Goal: Task Accomplishment & Management: Manage account settings

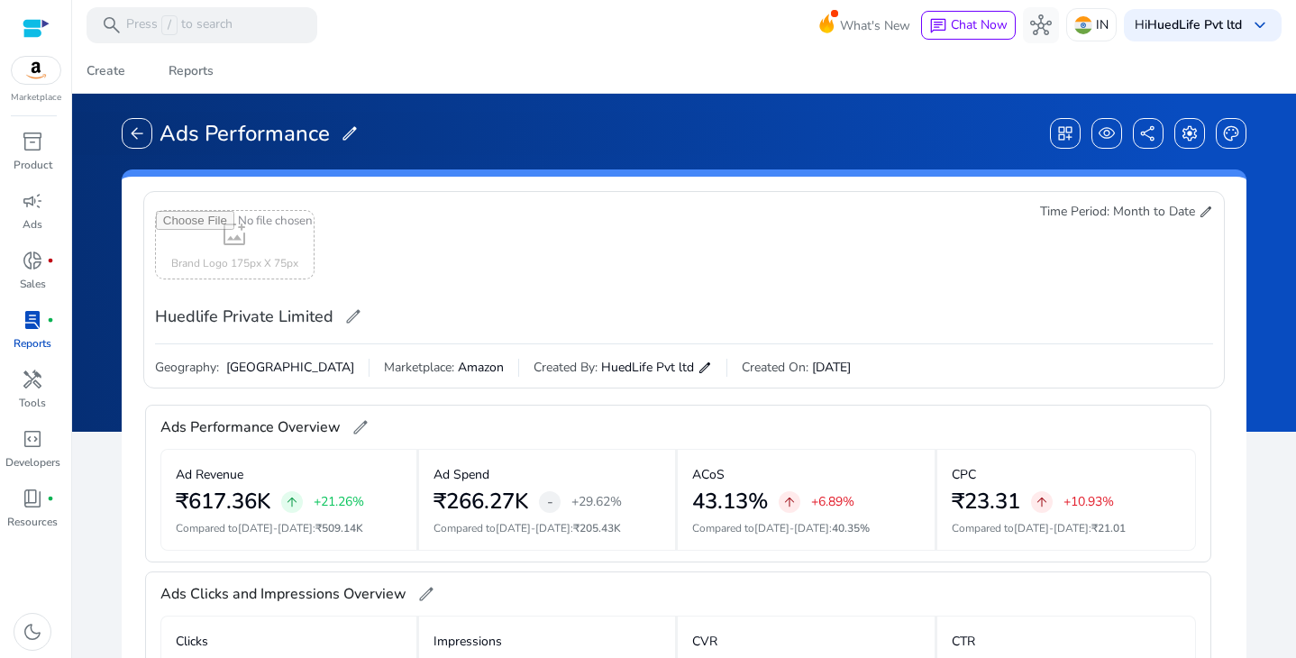
scroll to position [9, 0]
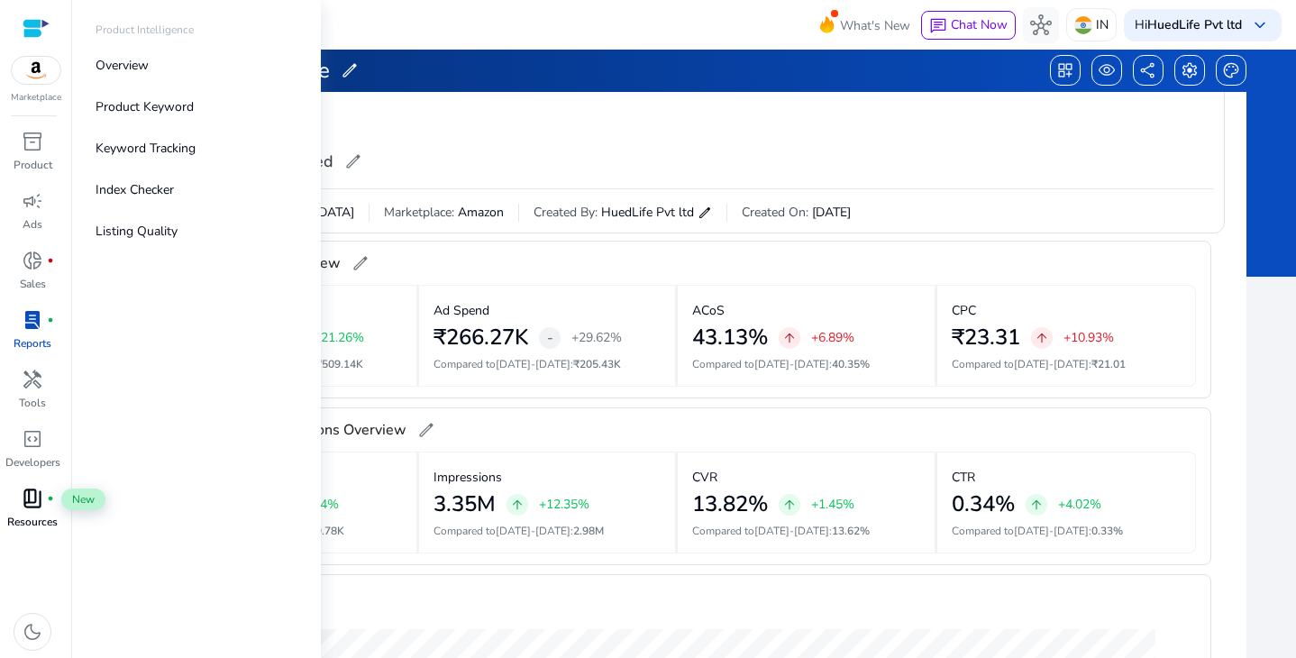
click at [42, 508] on span "book_4" at bounding box center [33, 499] width 22 height 22
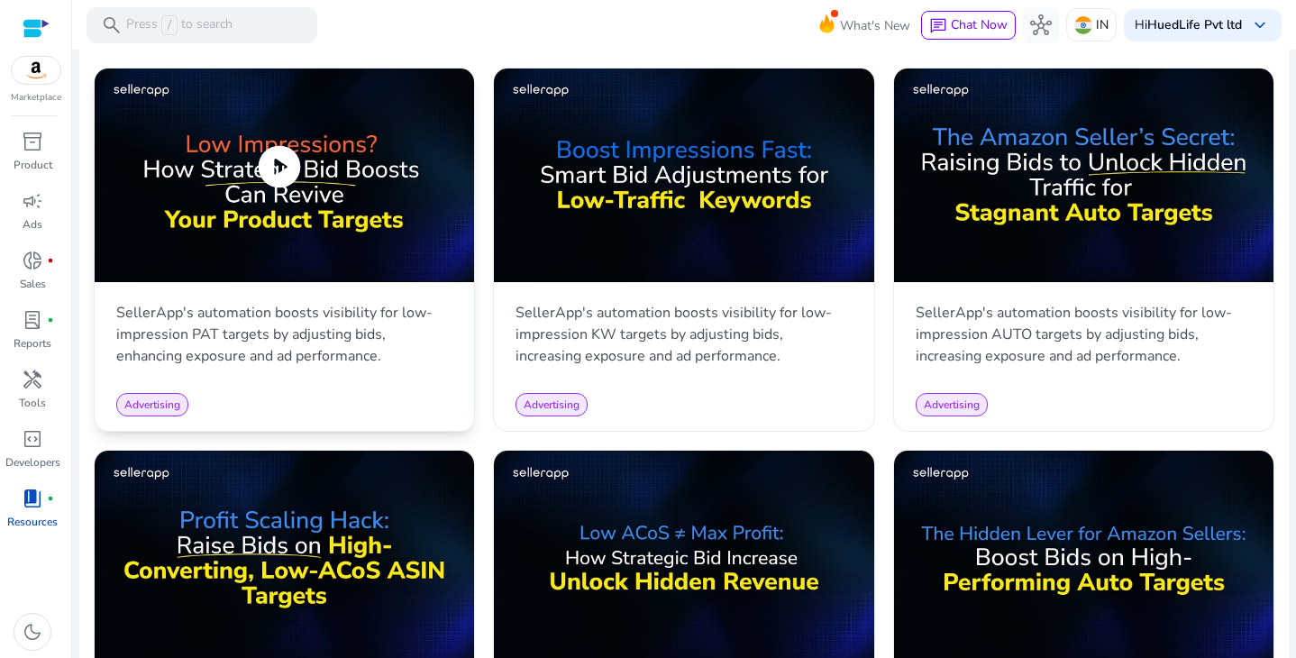
scroll to position [861, 0]
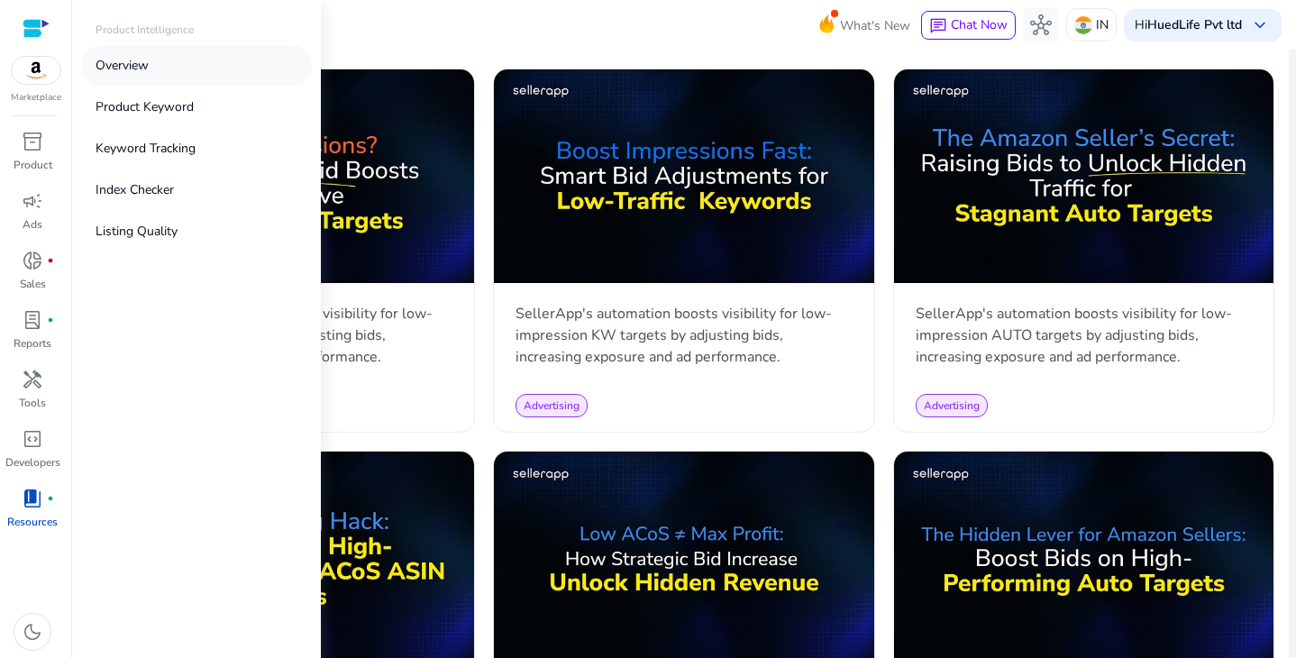
click at [137, 59] on p "Overview" at bounding box center [122, 65] width 53 height 19
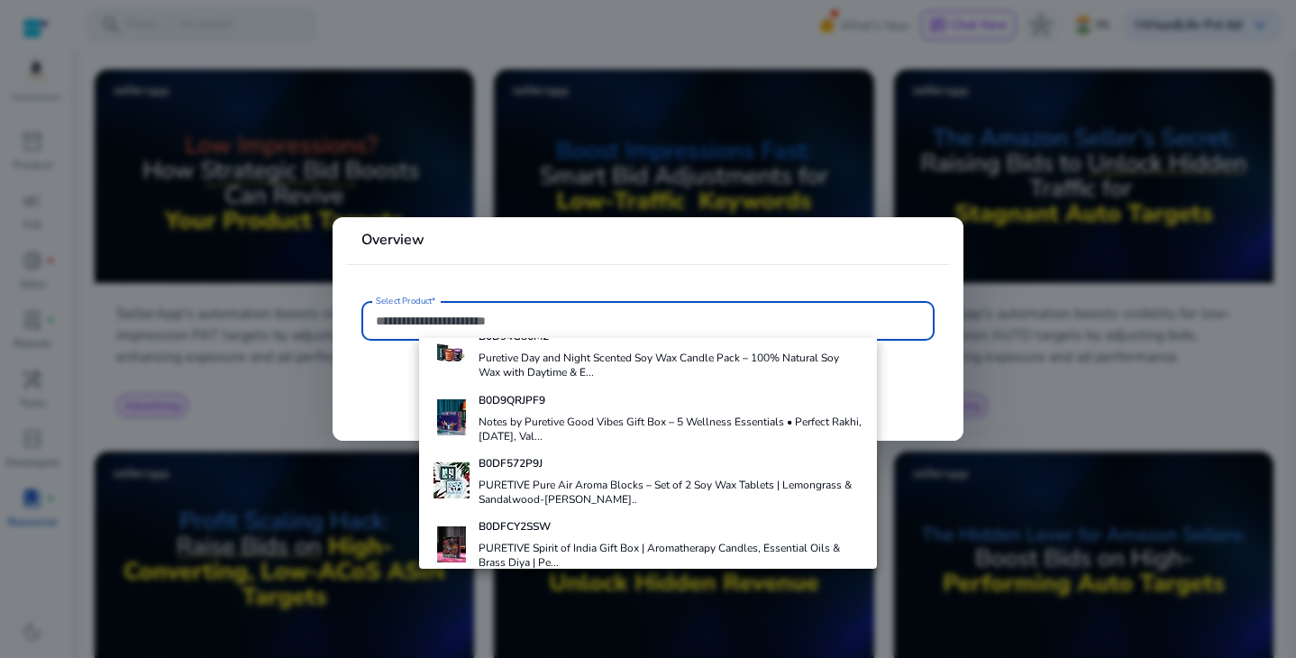
scroll to position [805, 0]
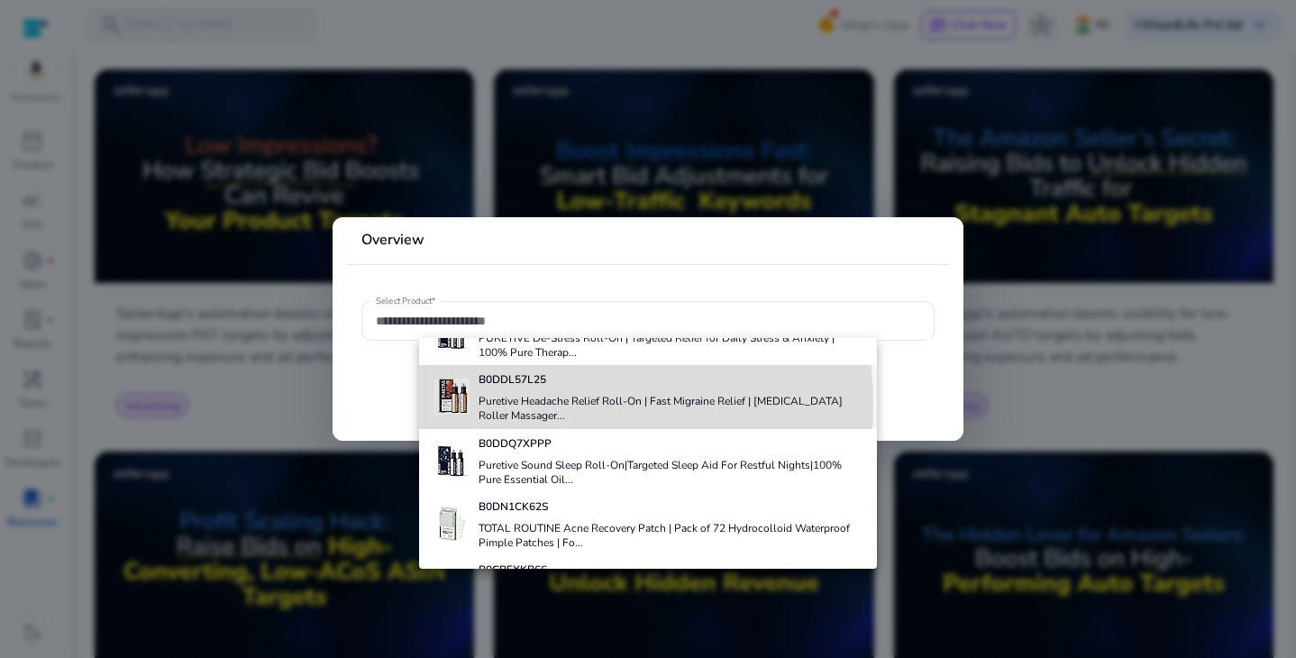
click at [528, 404] on h4 "Puretive Headache Relief Roll-On | Fast Migraine Relief | Sinus & Headache Roll…" at bounding box center [671, 408] width 385 height 29
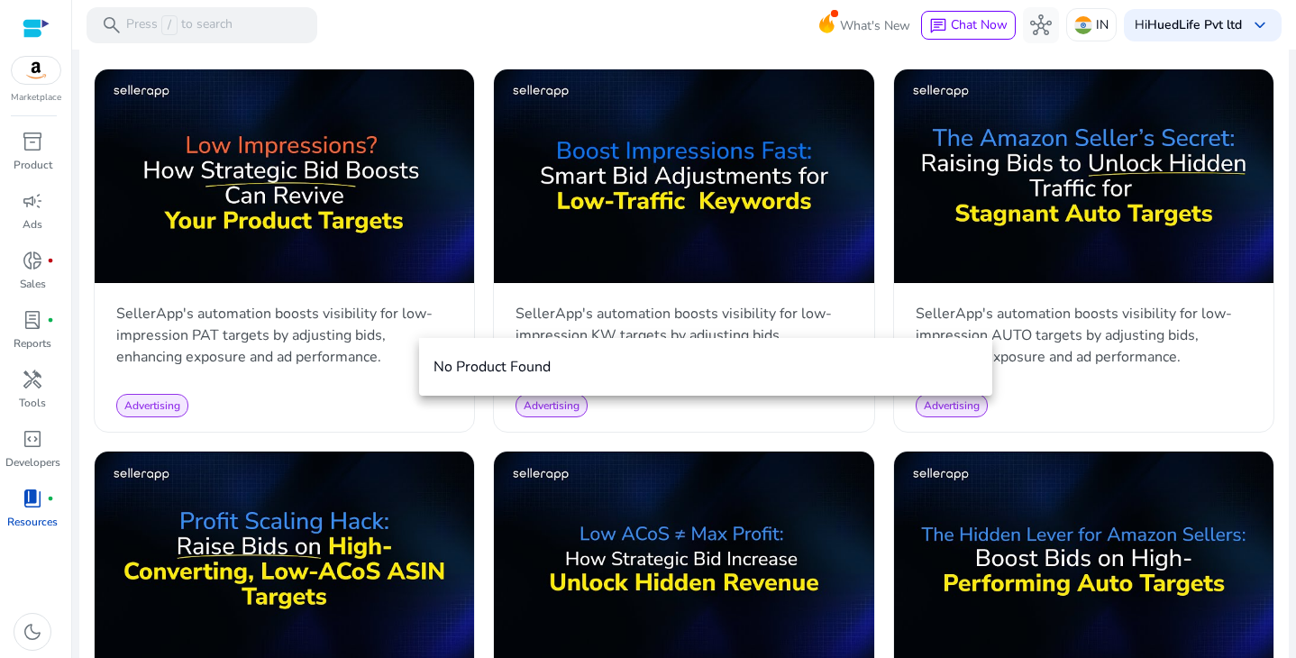
scroll to position [0, 0]
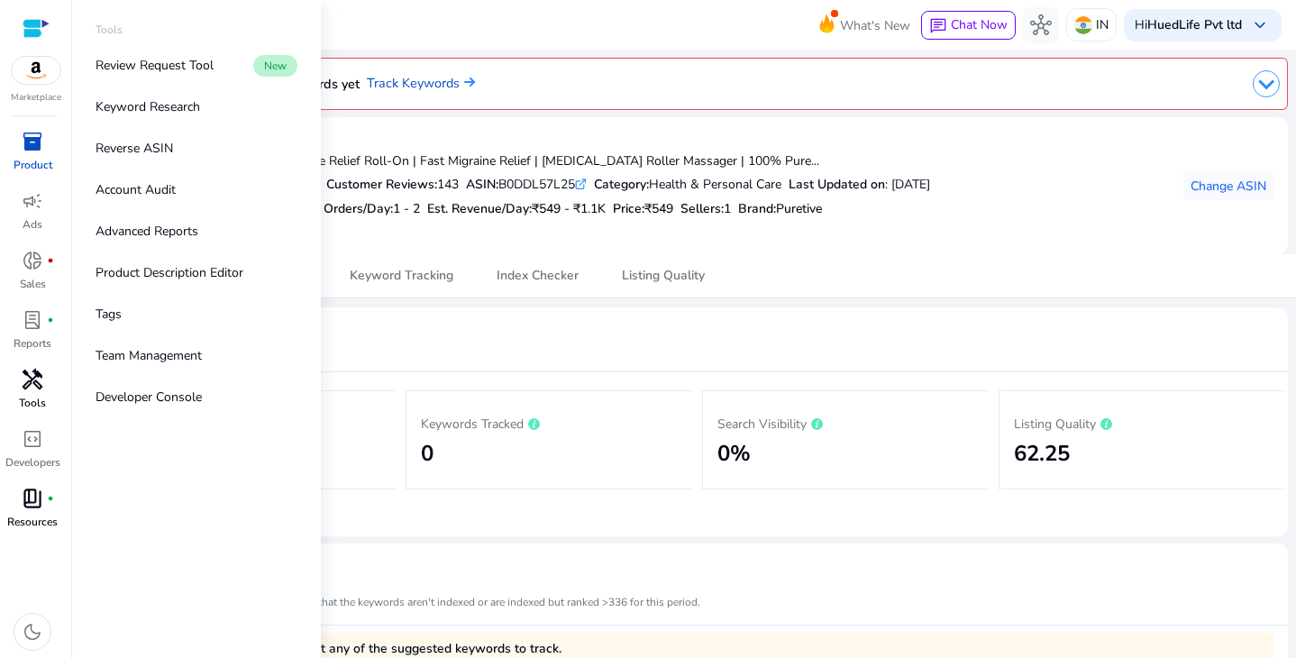
click at [33, 401] on p "Tools" at bounding box center [32, 403] width 27 height 16
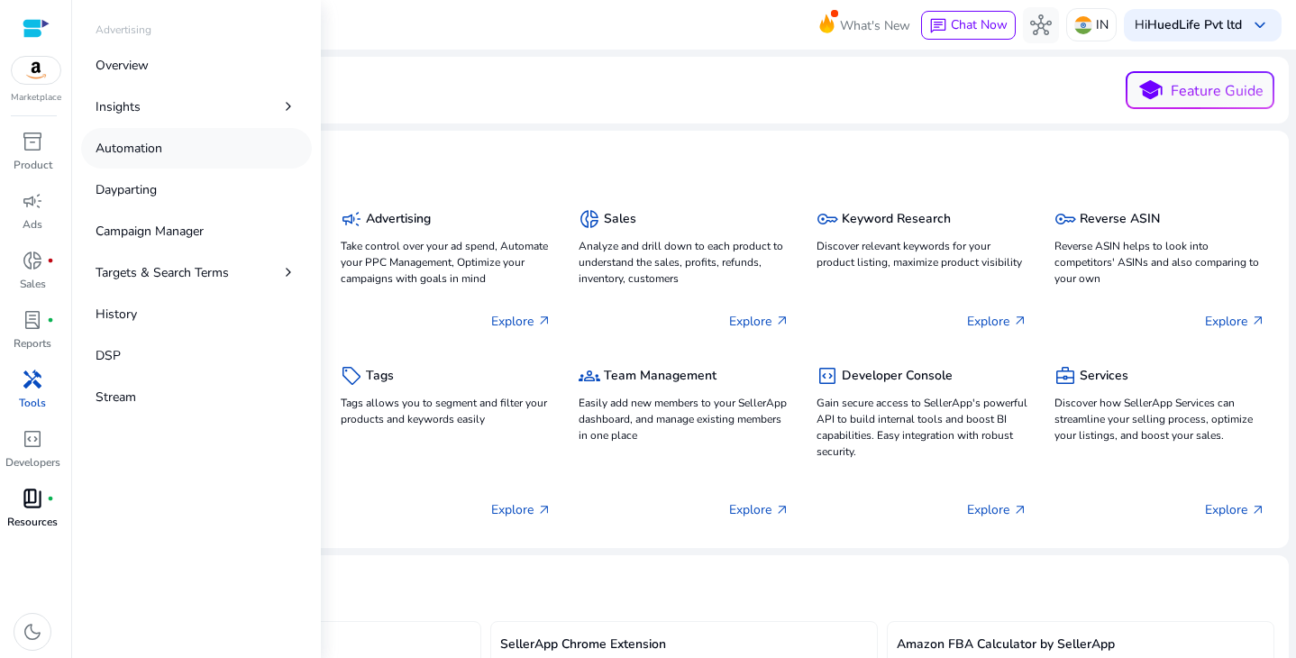
click at [126, 155] on p "Automation" at bounding box center [129, 148] width 67 height 19
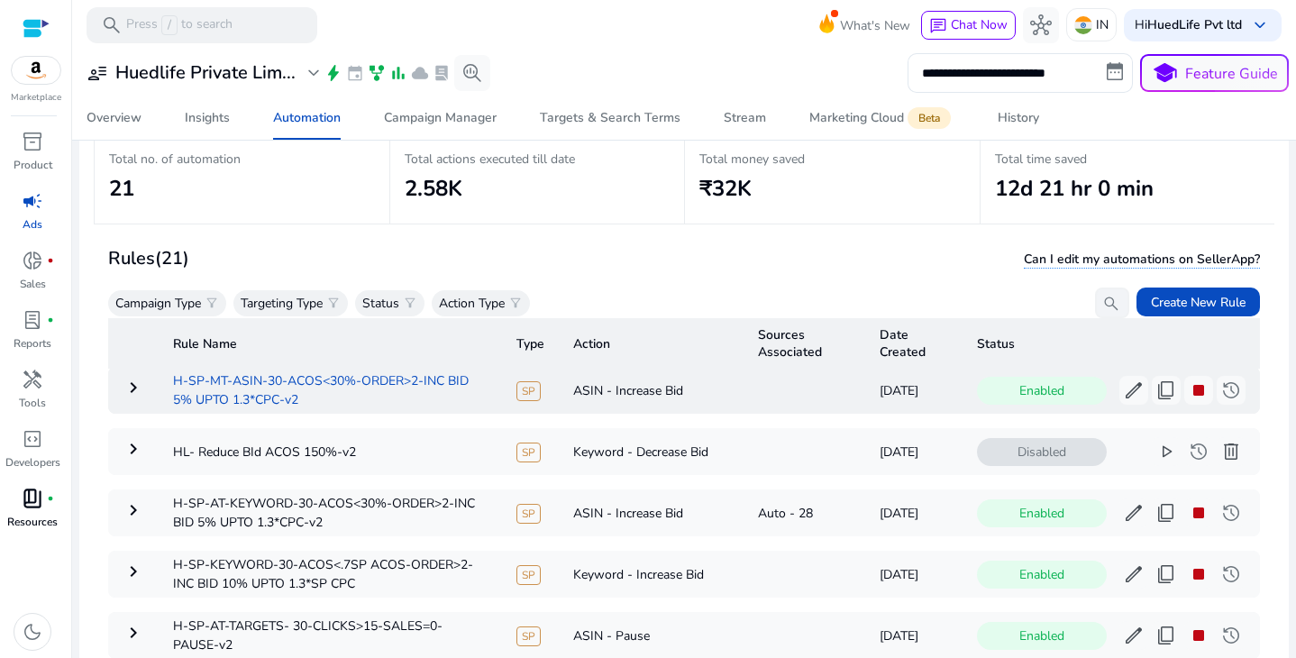
scroll to position [243, 0]
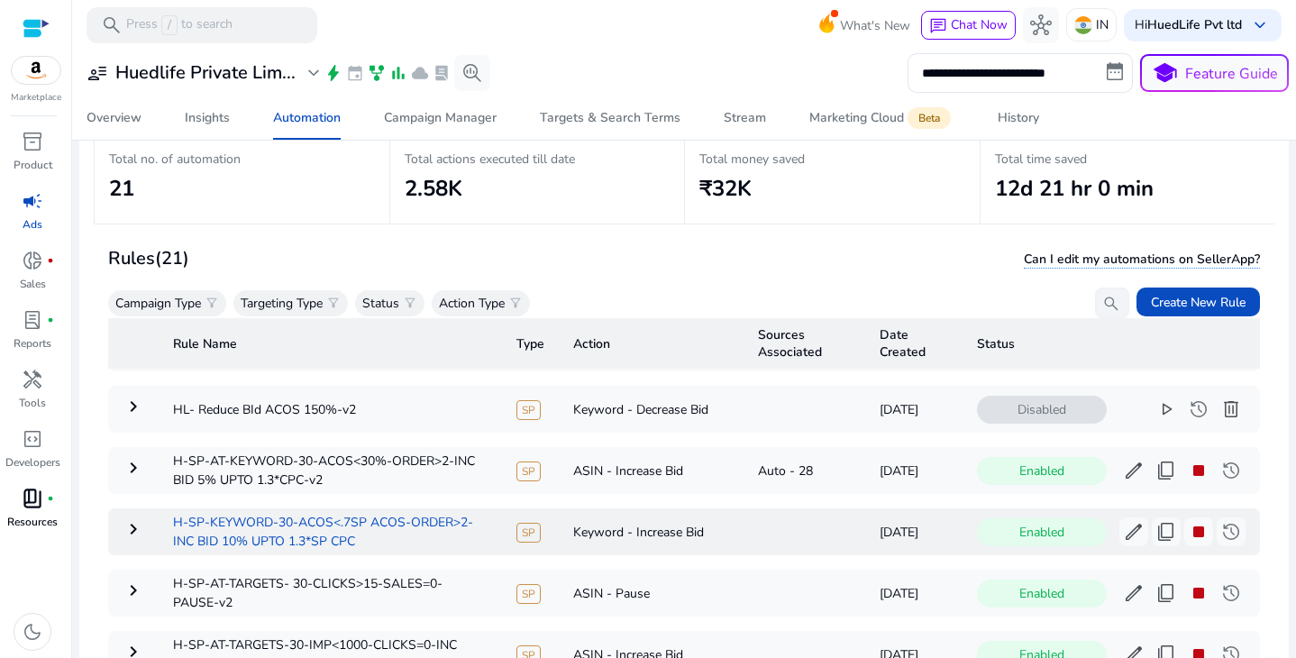
click at [426, 527] on td "H-SP-KEYWORD-30-ACOS<.7SP ACOS-ORDER>2-INC BID 10% UPTO 1.3*SP CPC" at bounding box center [330, 531] width 343 height 47
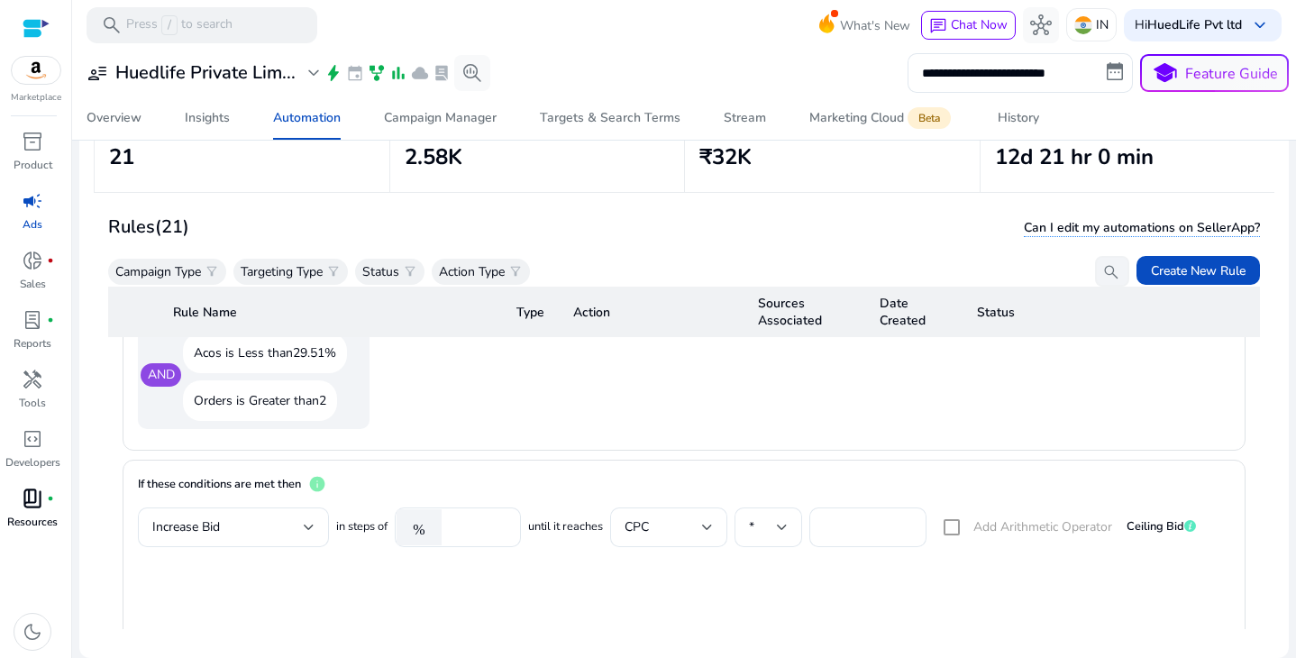
scroll to position [0, 0]
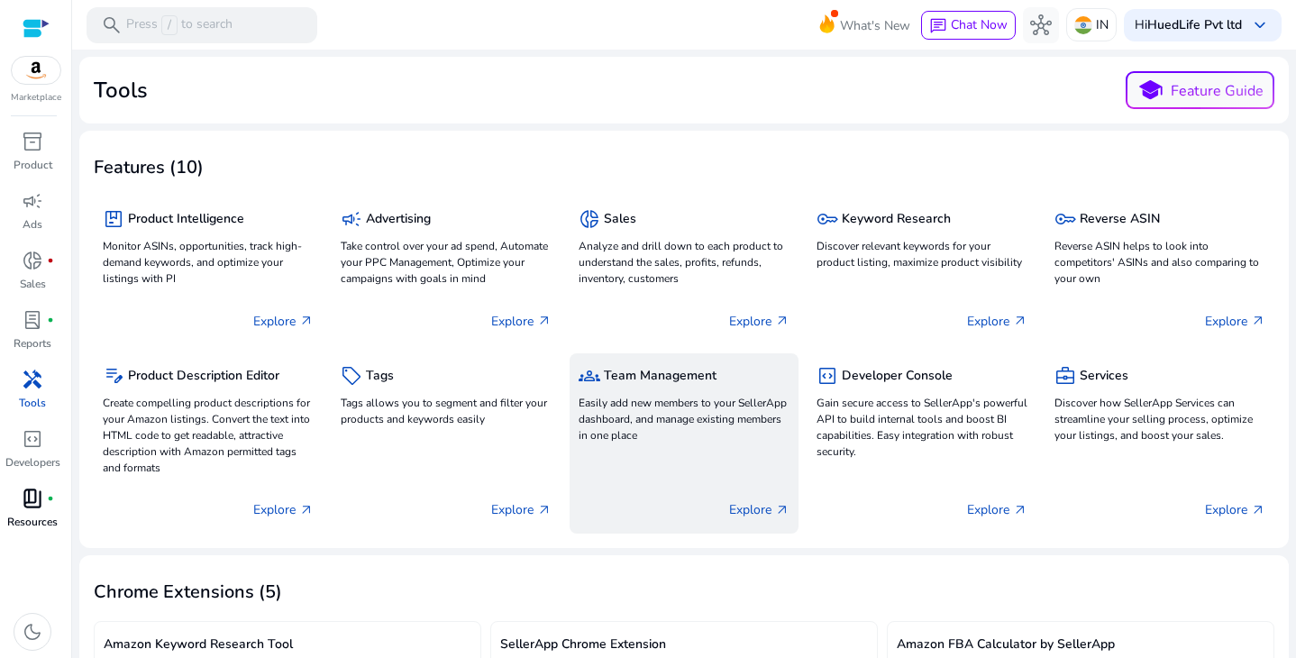
click at [741, 516] on p "Explore arrow_outward" at bounding box center [759, 509] width 60 height 19
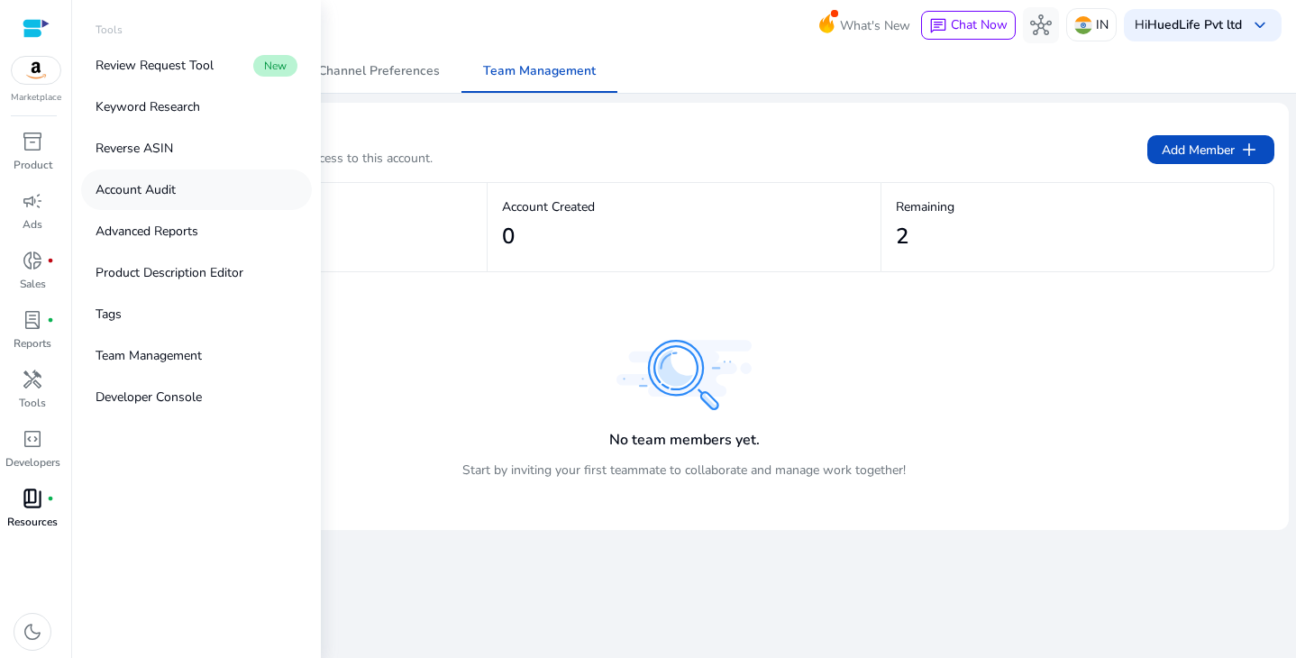
click at [165, 188] on p "Account Audit" at bounding box center [136, 189] width 80 height 19
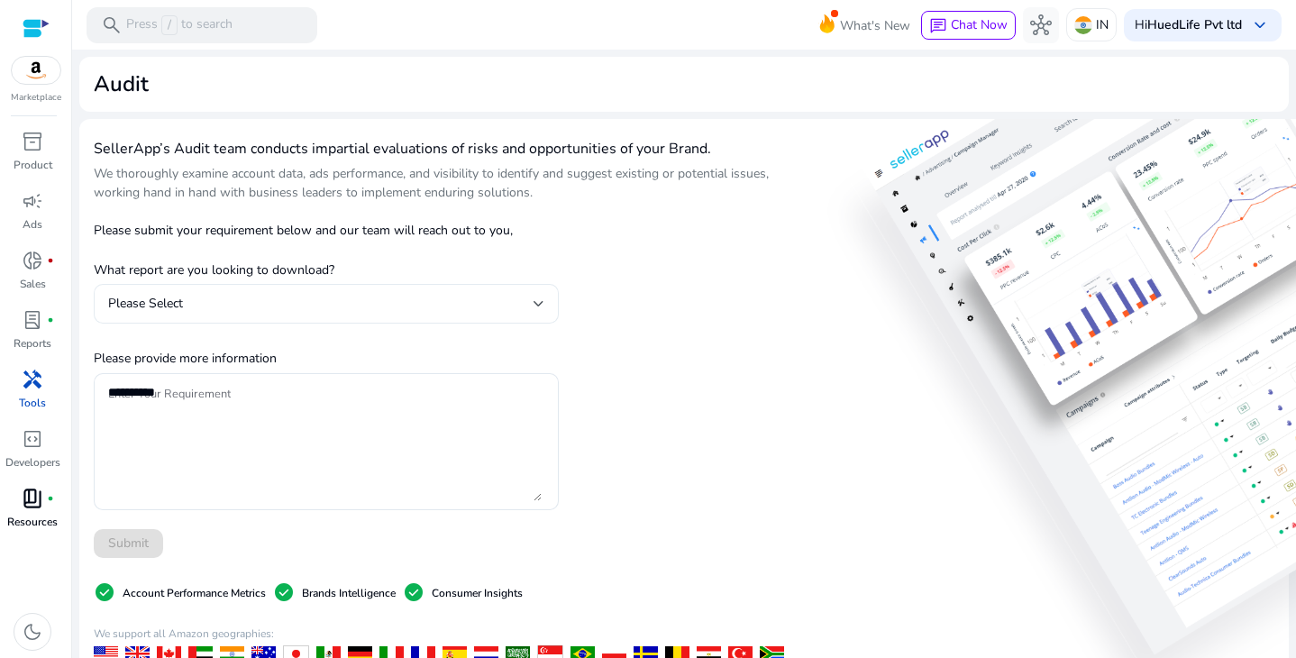
click at [537, 287] on div "Please Select" at bounding box center [326, 304] width 436 height 40
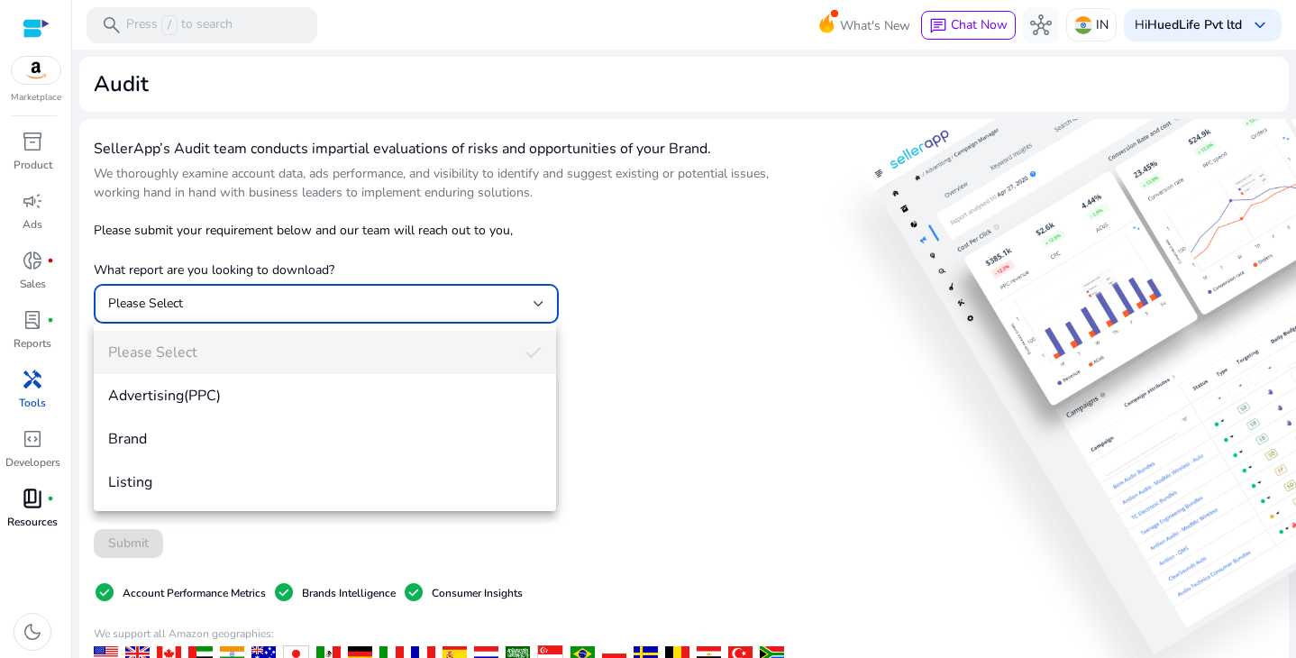
click at [479, 389] on span "Advertising(PPC)" at bounding box center [325, 396] width 434 height 20
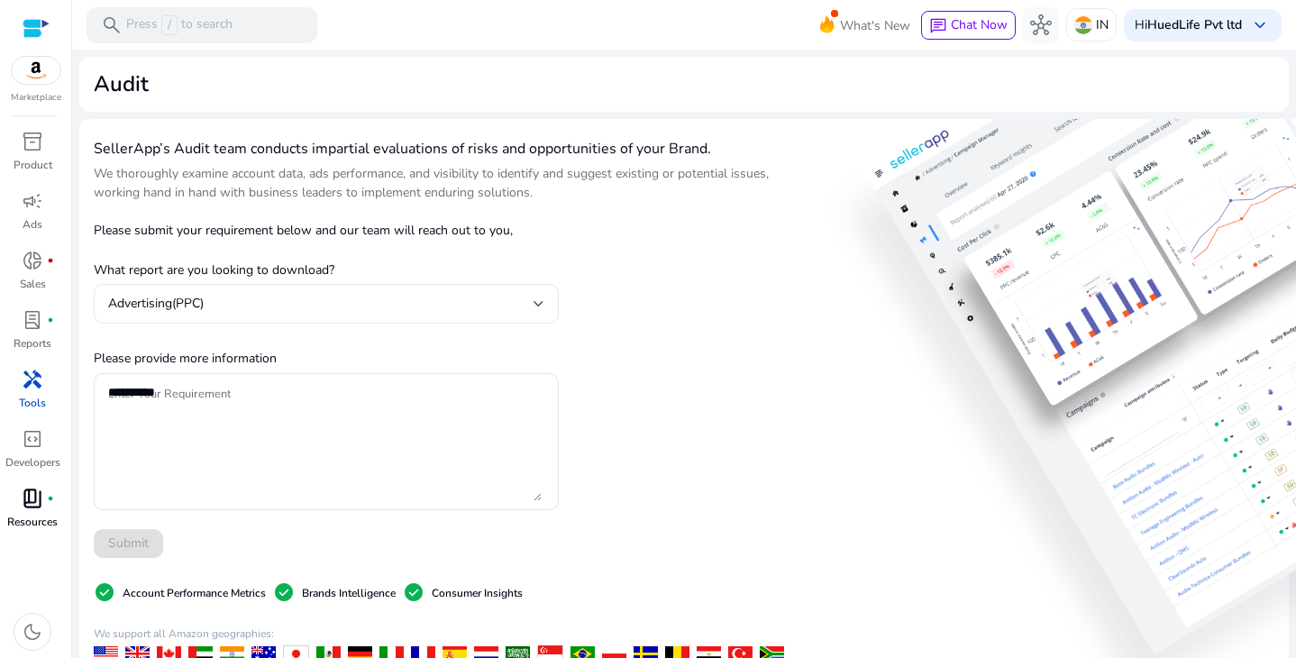
click at [363, 319] on div "Advertising(PPC)" at bounding box center [326, 304] width 436 height 40
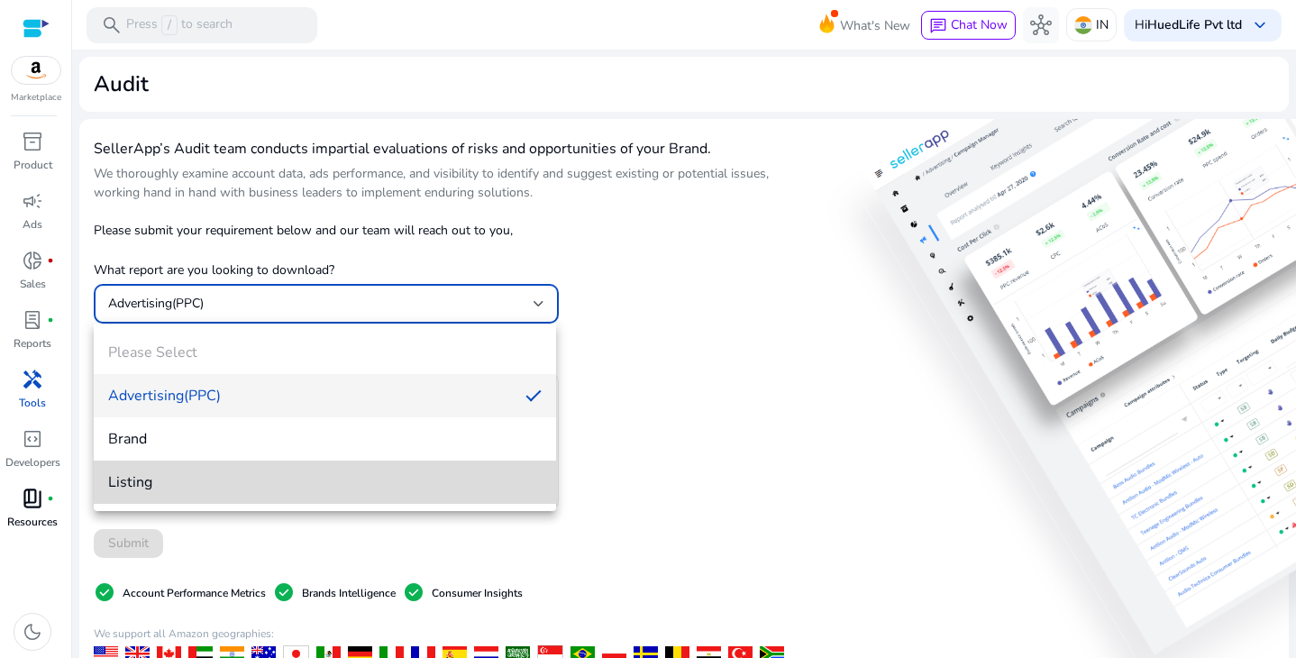
click at [269, 466] on mat-option "Listing" at bounding box center [325, 482] width 462 height 43
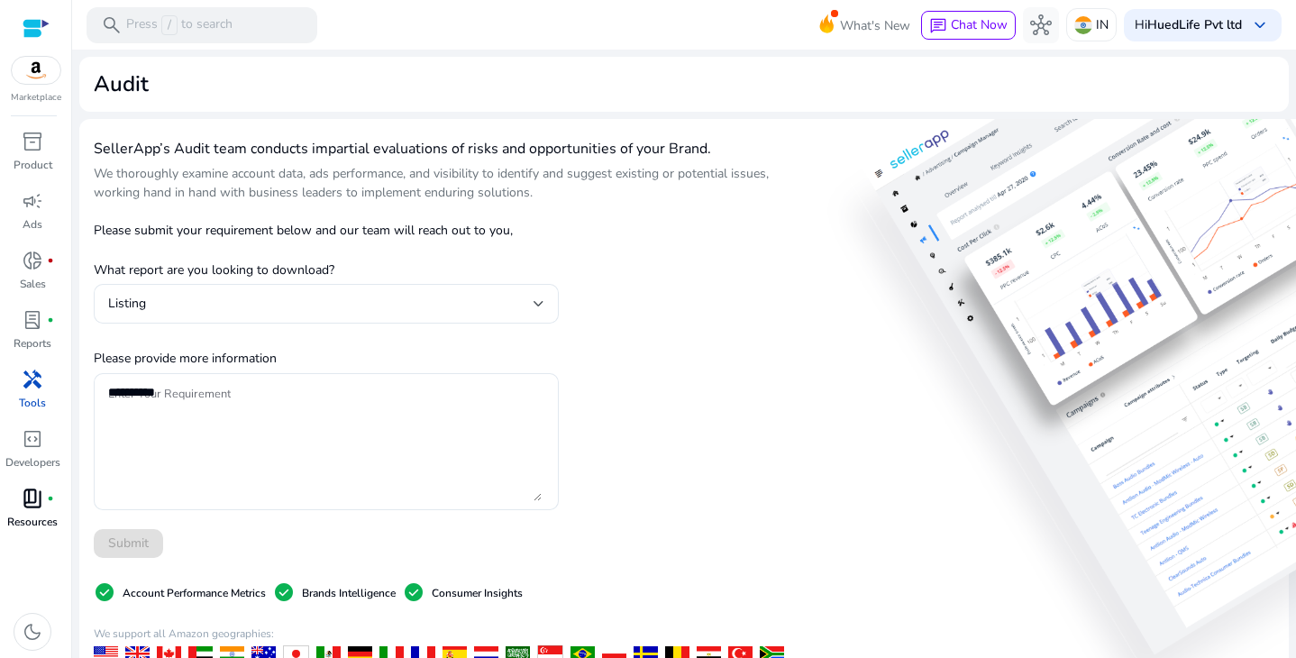
click at [210, 529] on div "Submit" at bounding box center [326, 543] width 465 height 29
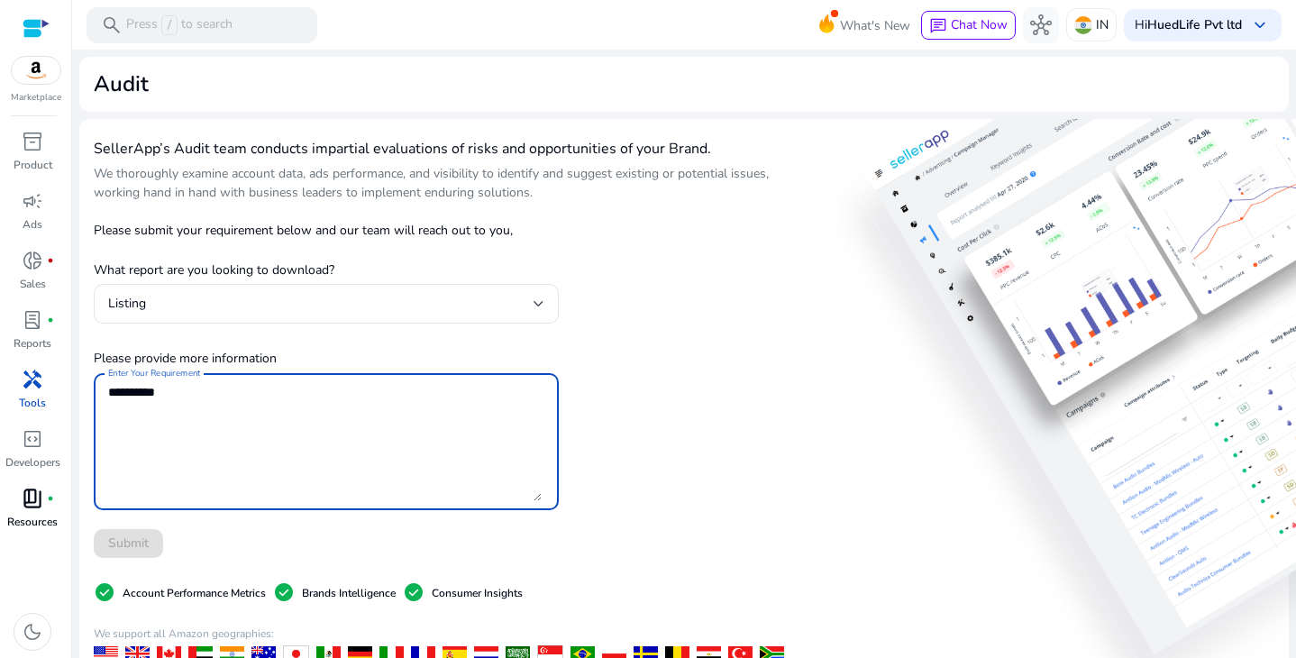
click at [225, 418] on textarea "Enter Your Requirement" at bounding box center [325, 441] width 434 height 119
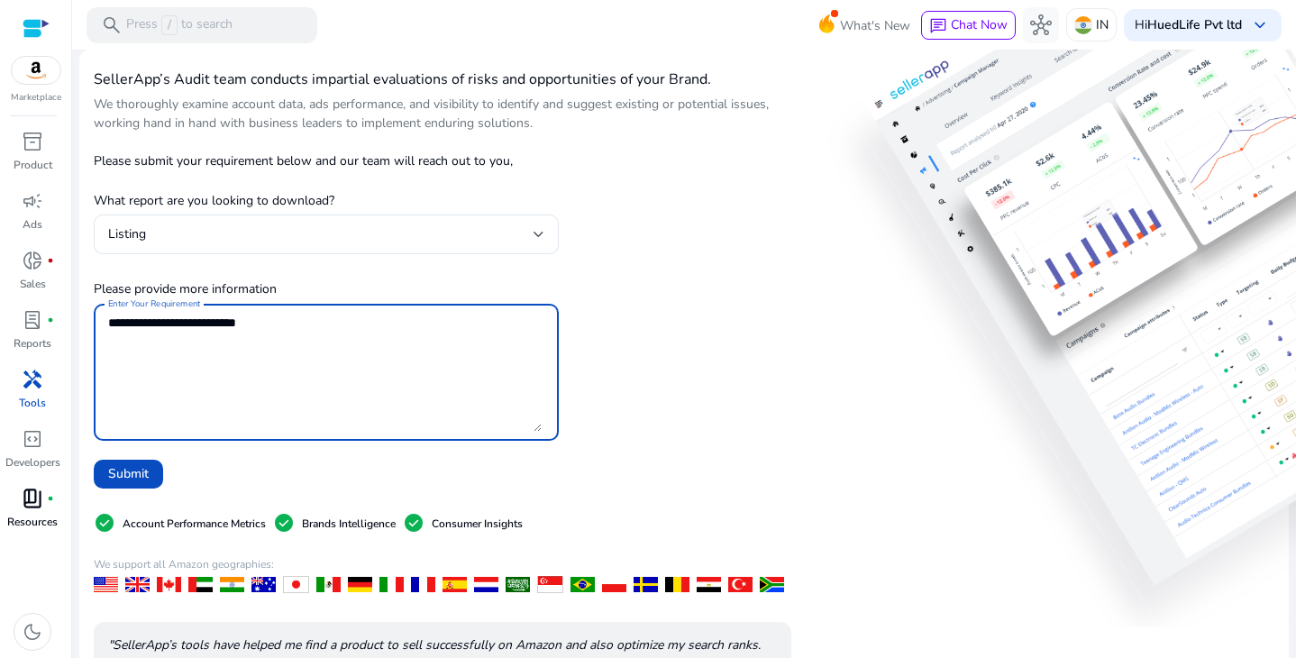
scroll to position [68, 0]
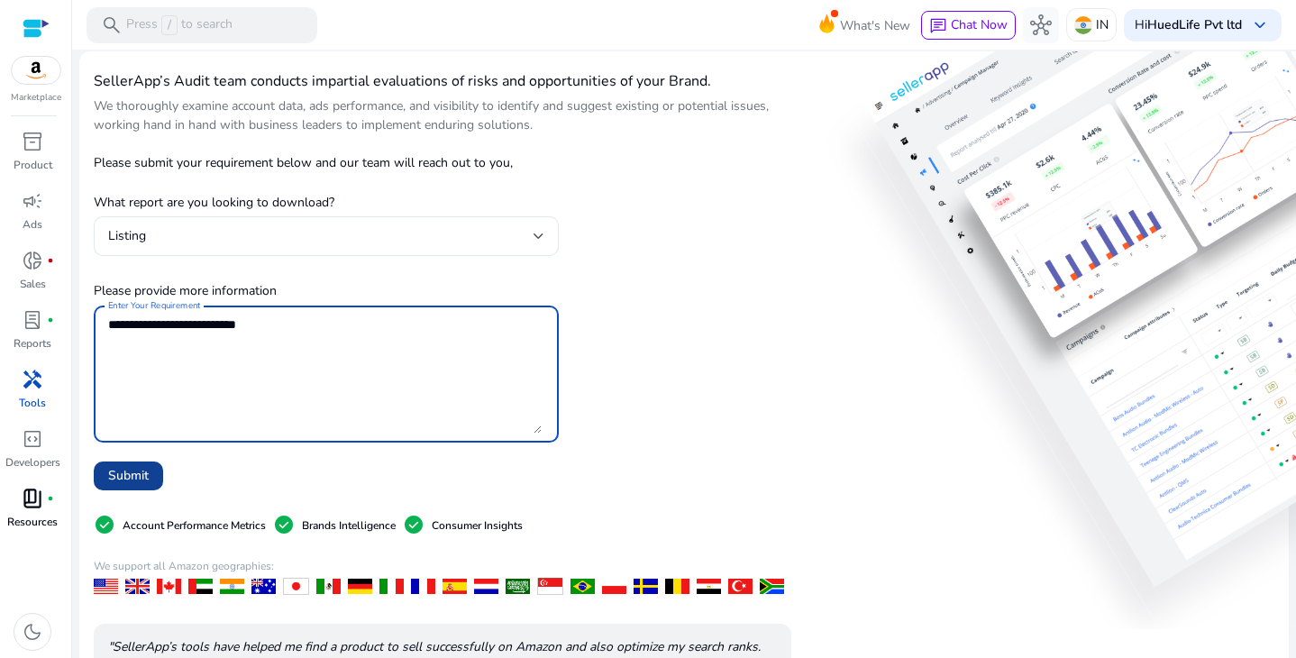
type textarea "**********"
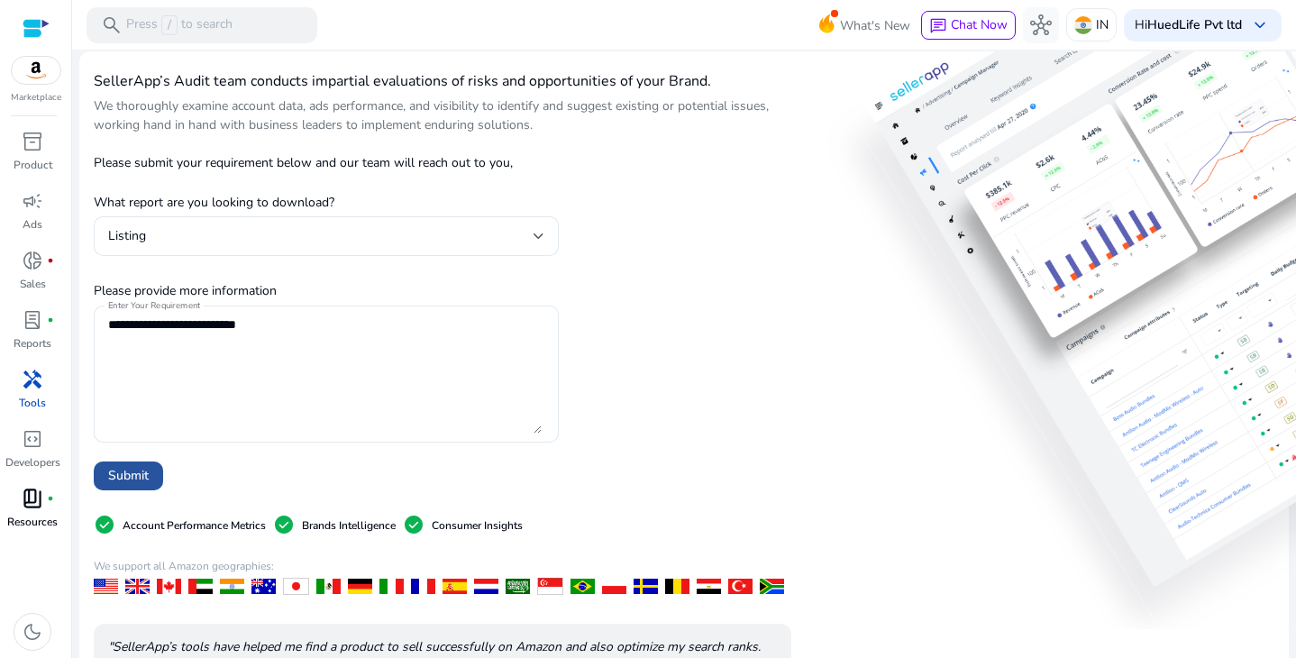
click at [151, 467] on span at bounding box center [128, 475] width 69 height 43
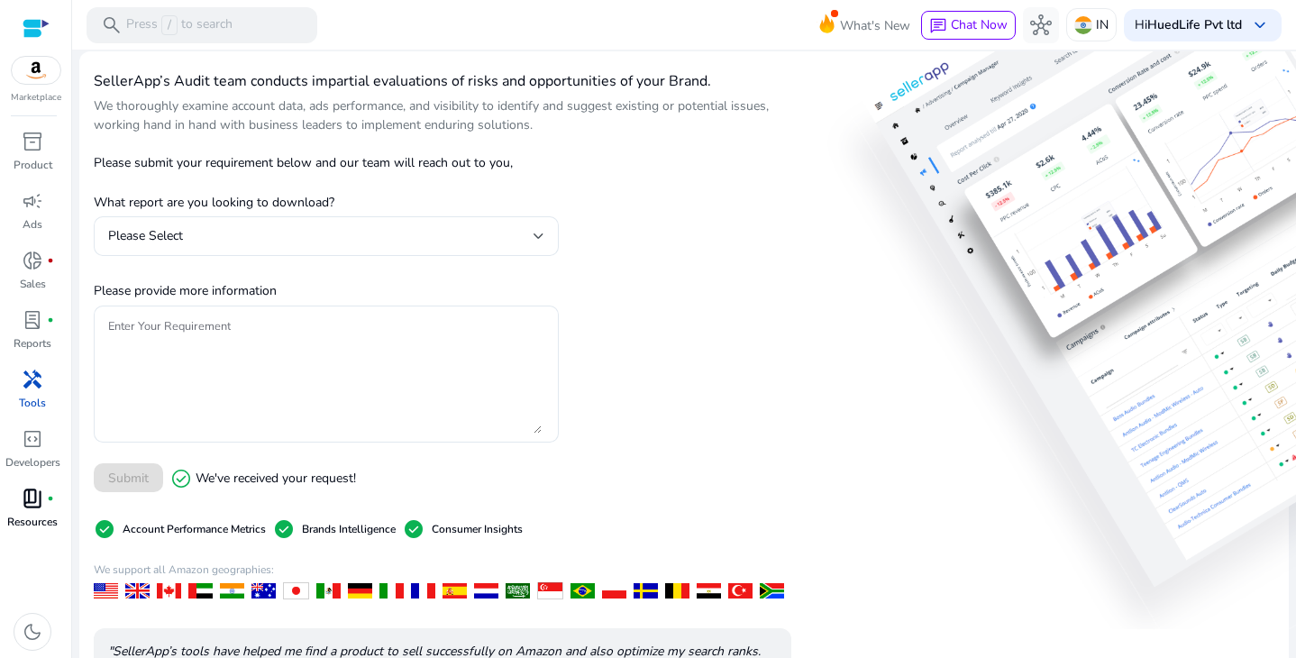
click at [785, 8] on mat-toolbar "search Press / to search What's New chat Chat Now hub IN Hi HuedLife Pvt ltd ke…" at bounding box center [684, 25] width 1224 height 50
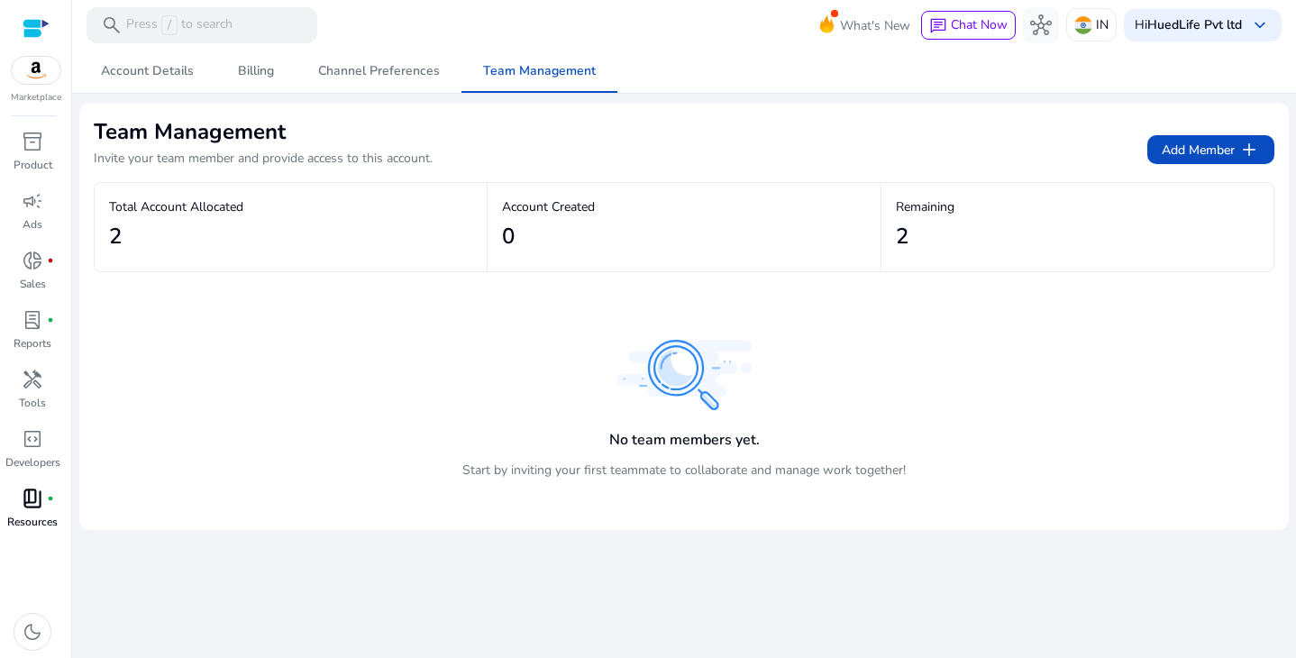
click at [24, 496] on span "book_4" at bounding box center [33, 499] width 22 height 22
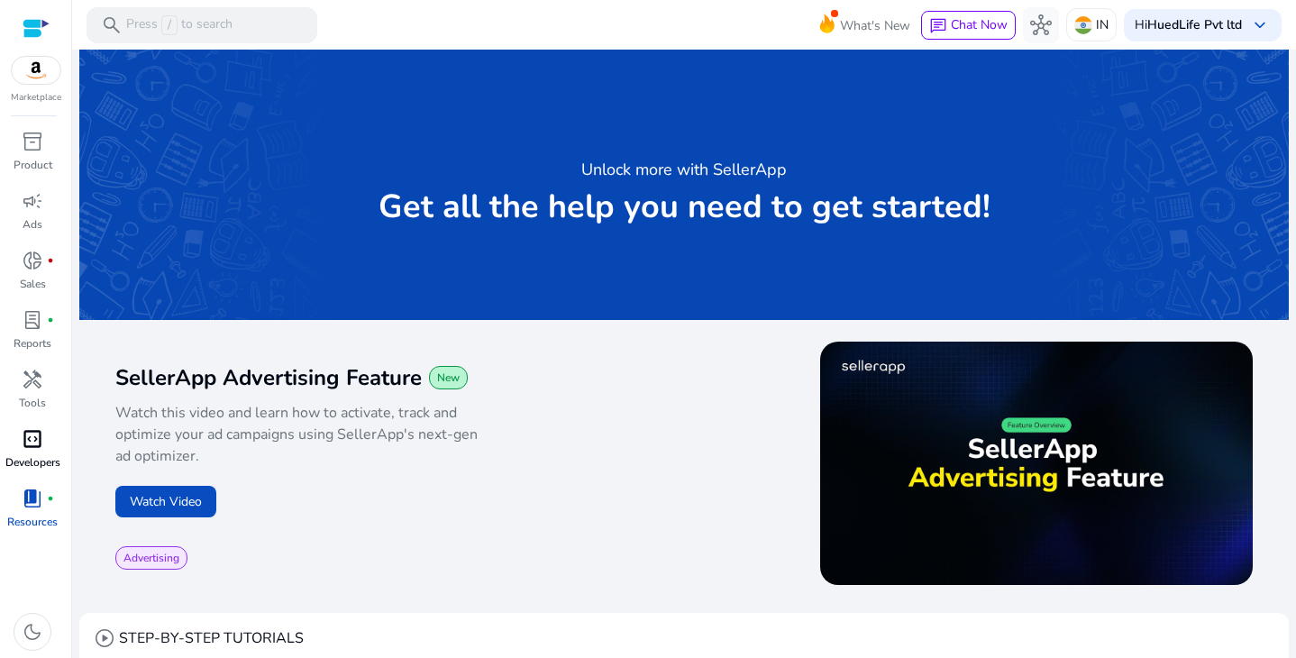
click at [45, 447] on div "code_blocks" at bounding box center [32, 439] width 50 height 29
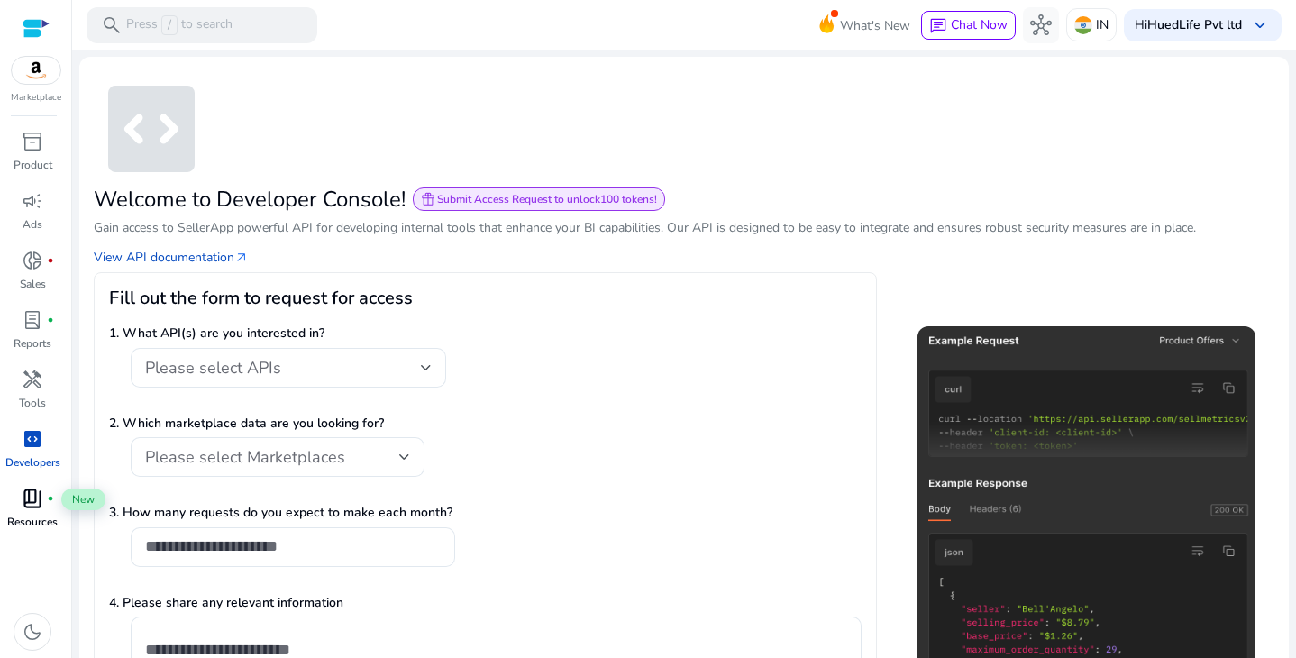
click at [45, 486] on div "book_4 fiber_manual_record" at bounding box center [32, 498] width 50 height 29
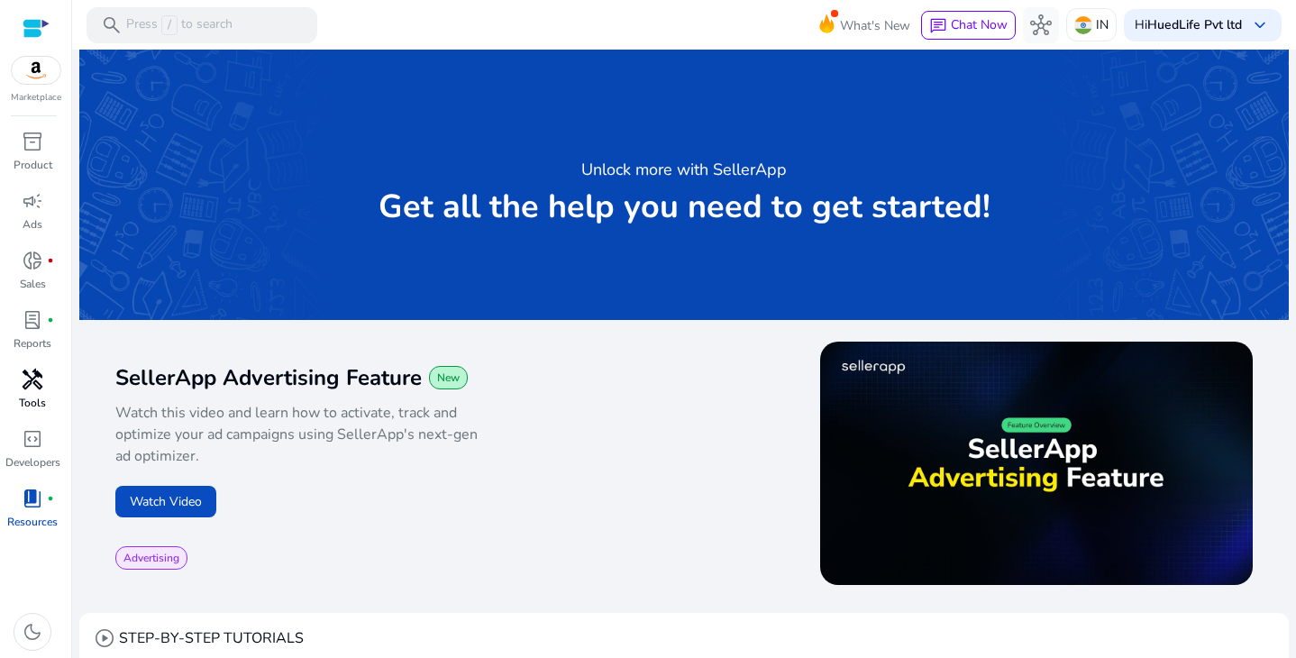
click at [41, 390] on span "handyman" at bounding box center [33, 380] width 22 height 22
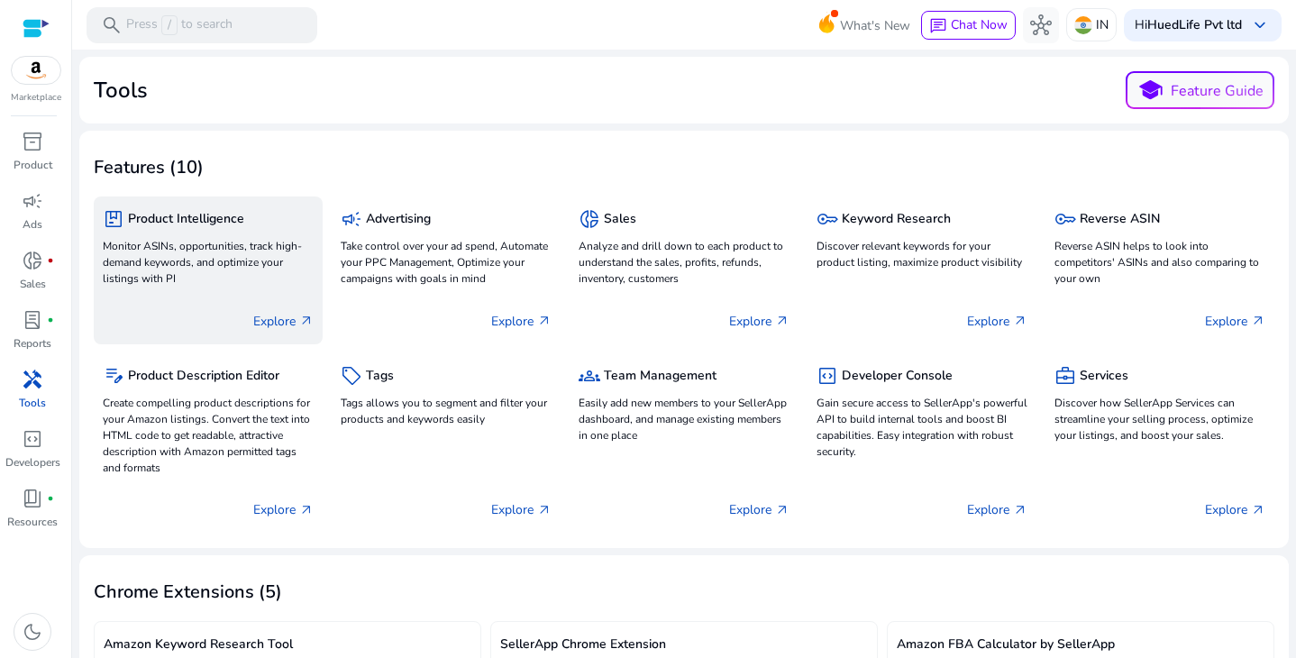
click at [240, 264] on p "Monitor ASINs, opportunities, track high-demand keywords, and optimize your lis…" at bounding box center [208, 262] width 211 height 49
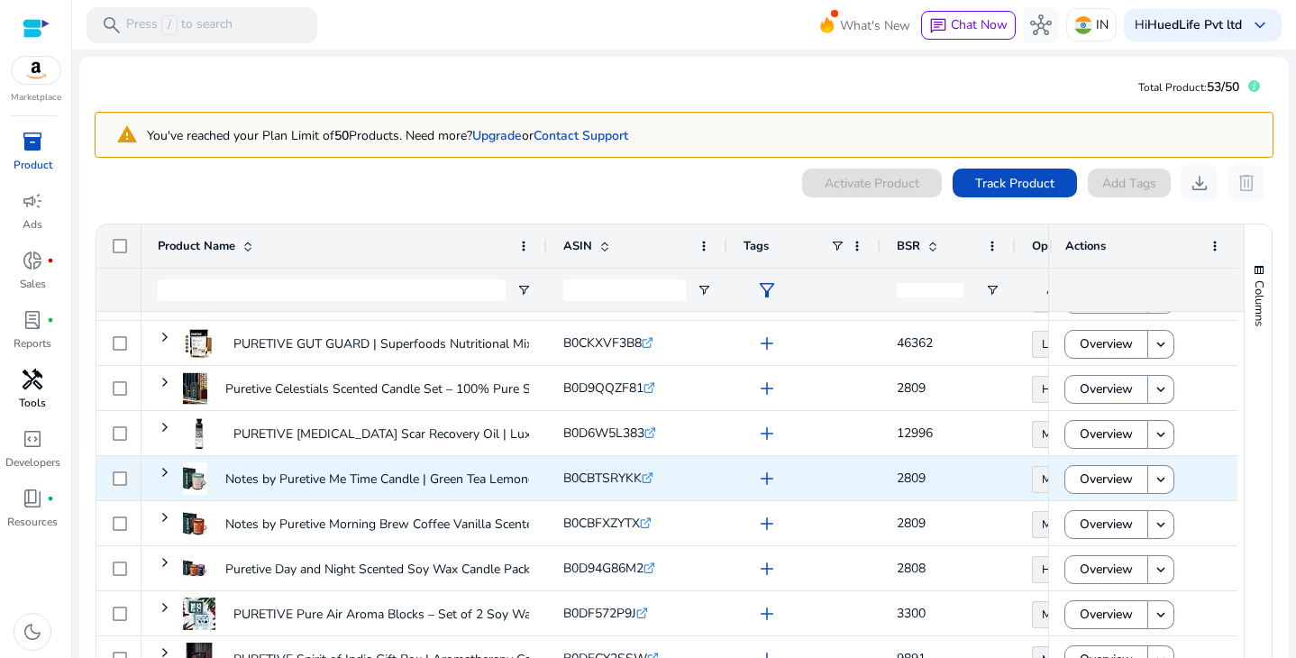
scroll to position [89, 0]
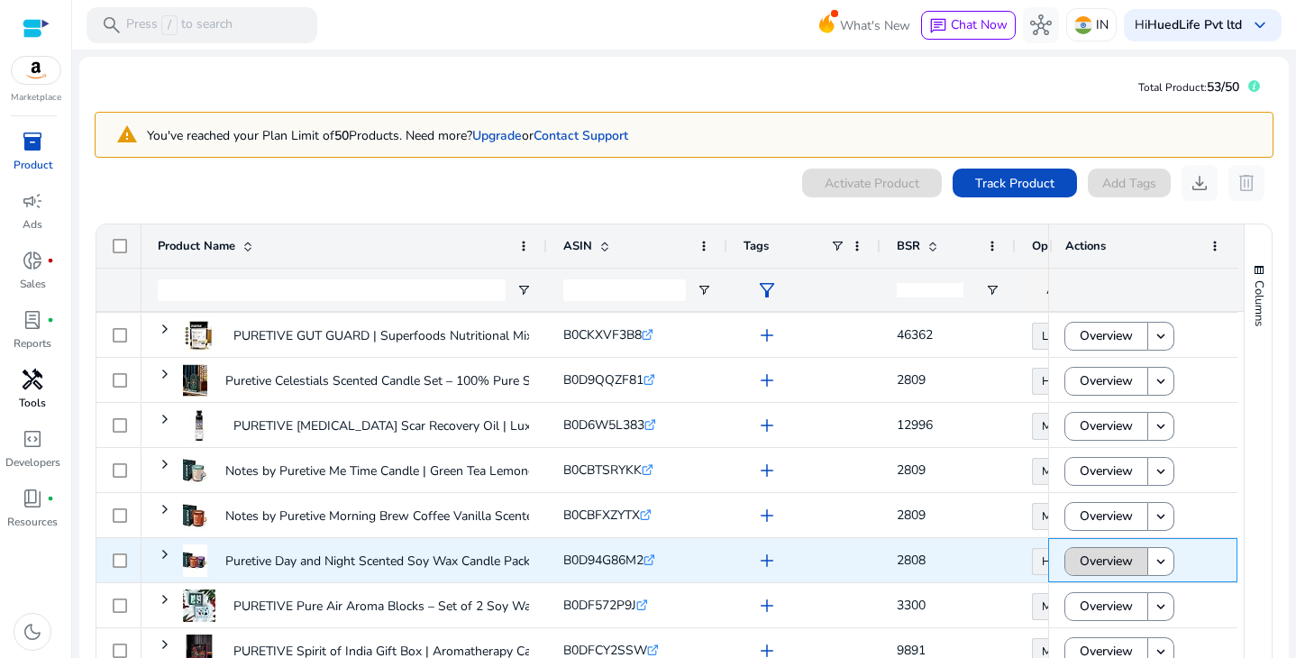
click at [1107, 560] on span "Overview" at bounding box center [1106, 561] width 53 height 37
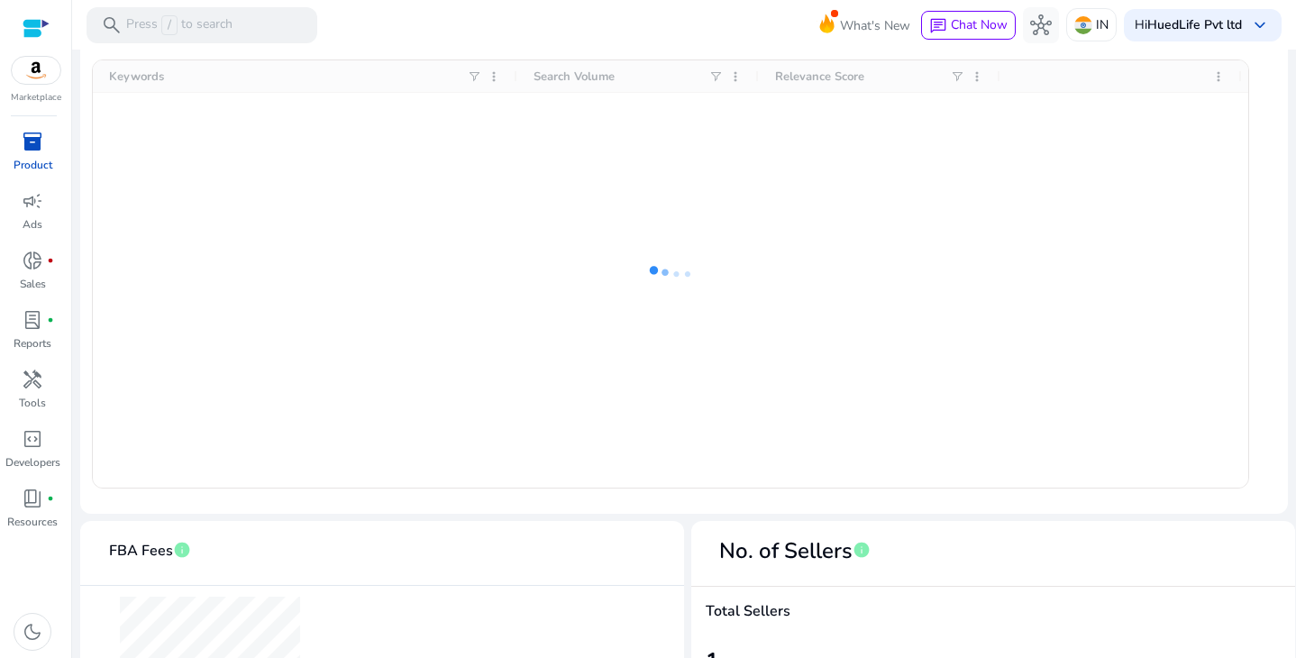
scroll to position [666, 0]
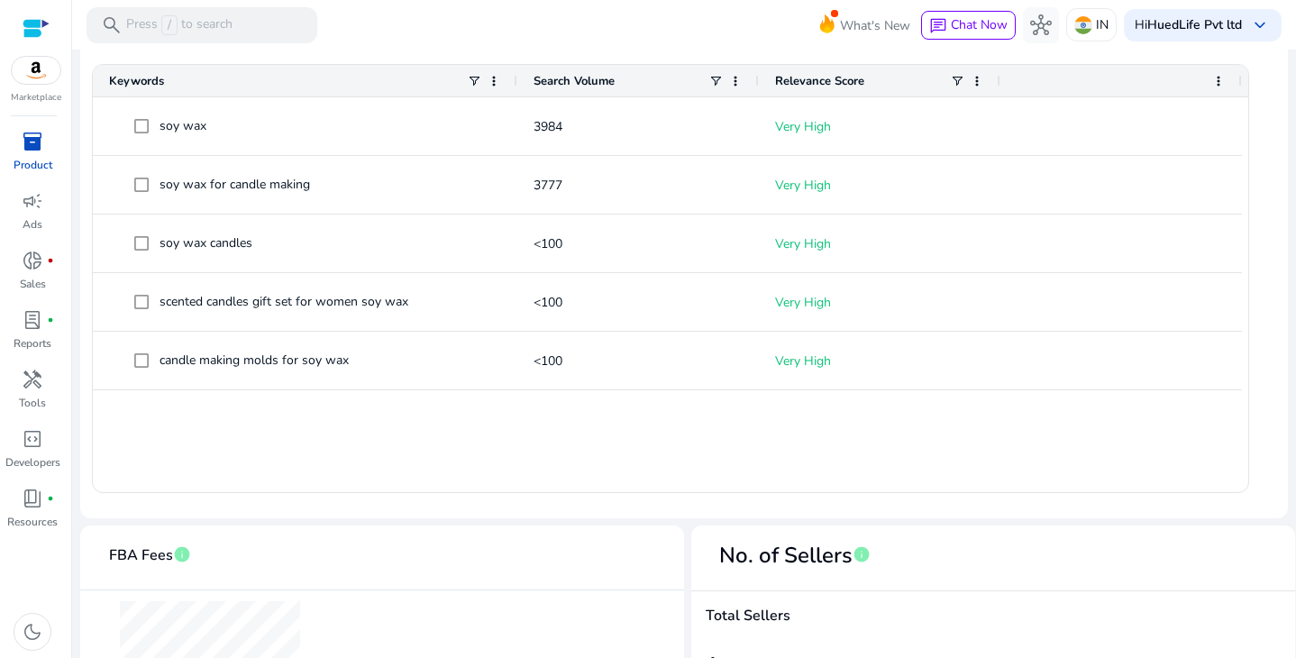
click at [963, 90] on div "Relevance Score" at bounding box center [879, 81] width 209 height 32
click at [957, 84] on span at bounding box center [957, 81] width 14 height 14
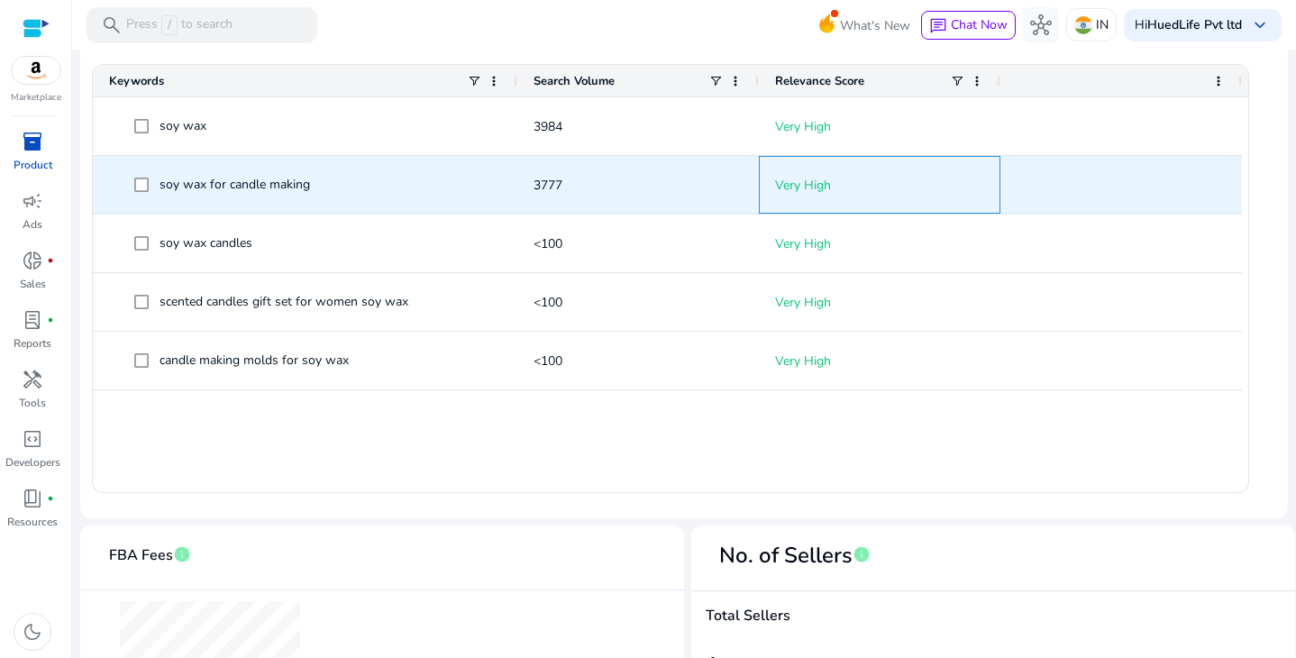
click at [953, 167] on p "Very High" at bounding box center [879, 185] width 209 height 37
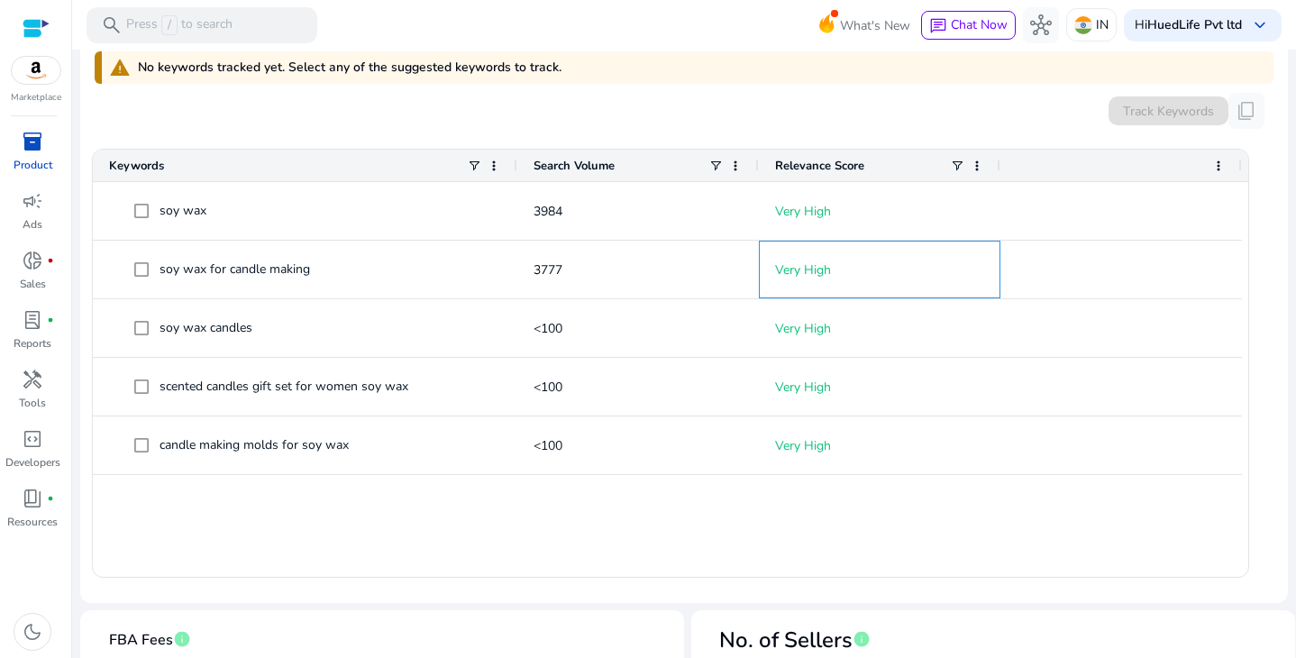
scroll to position [0, 0]
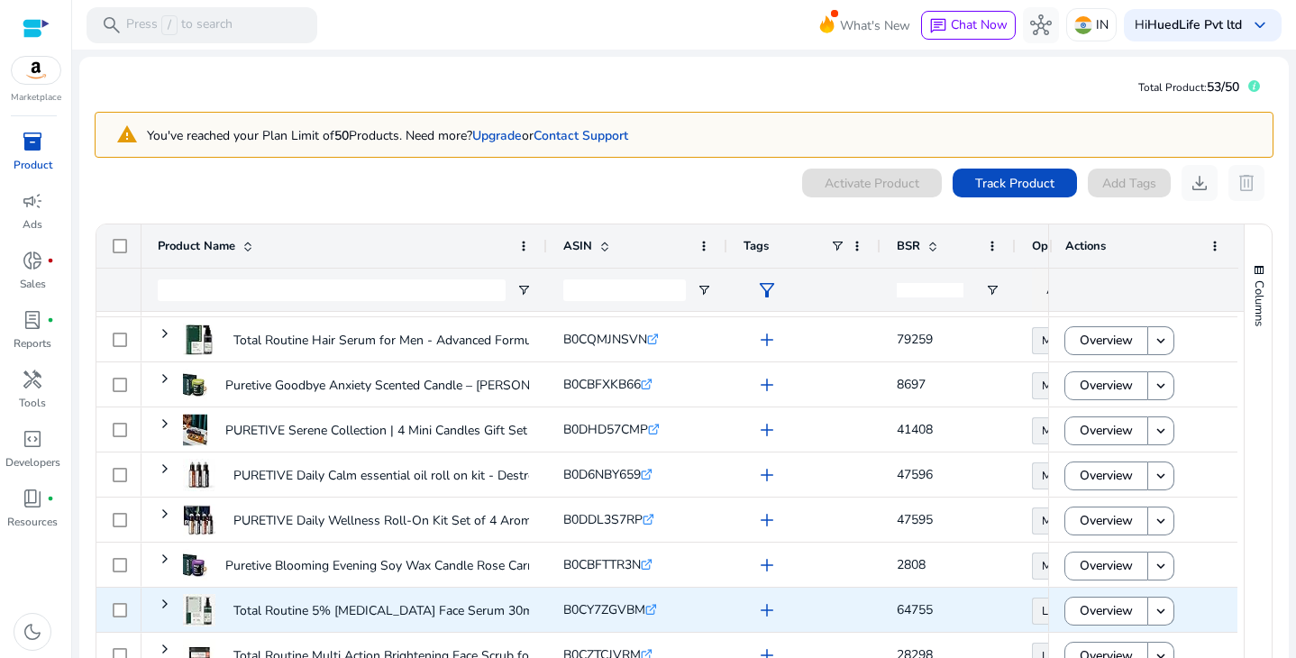
scroll to position [94, 0]
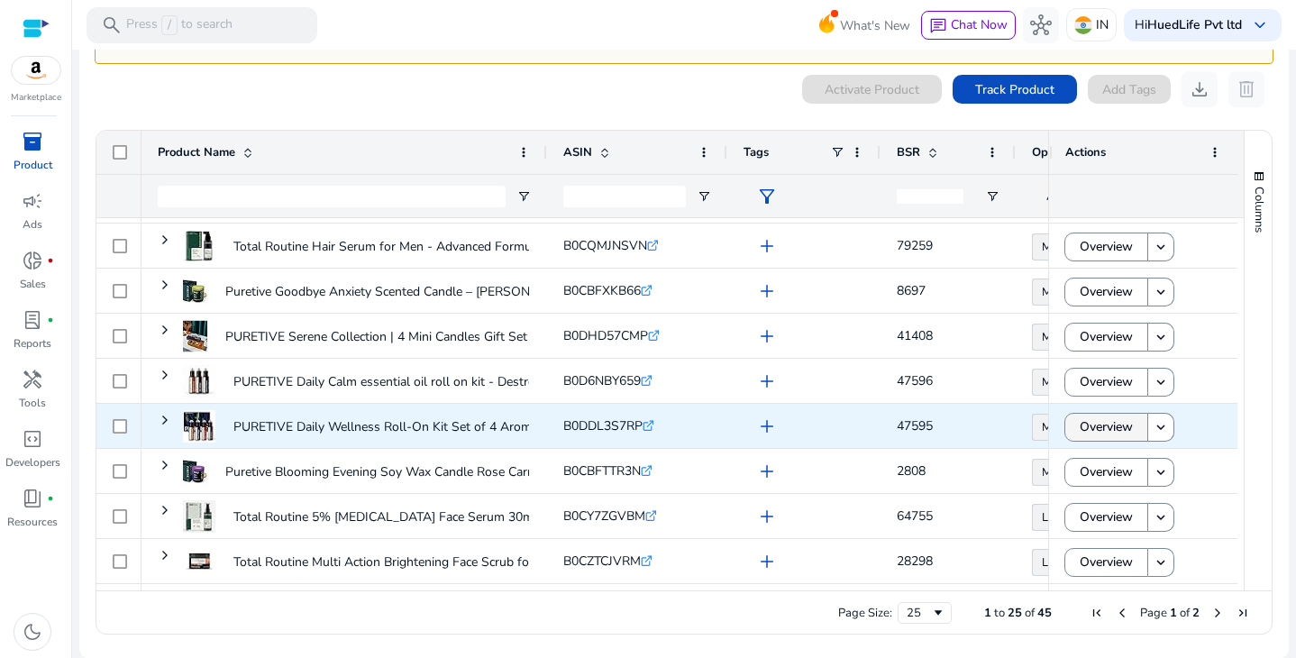
click at [1083, 432] on span "Overview" at bounding box center [1106, 426] width 53 height 37
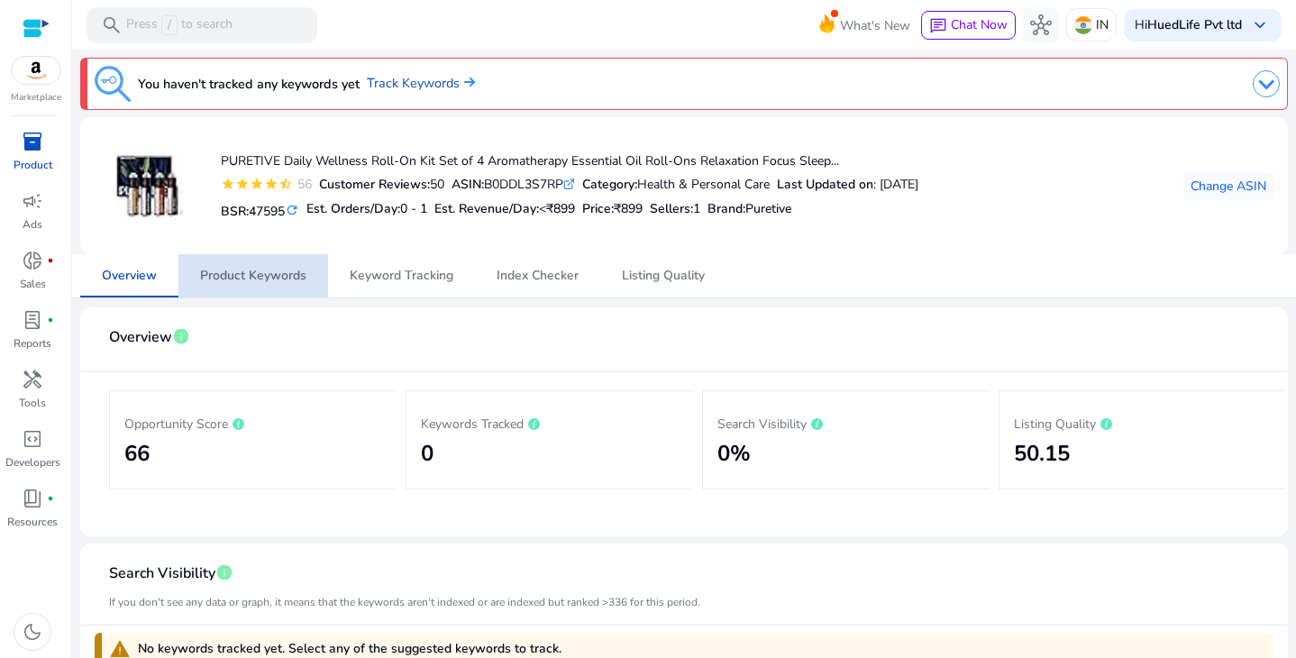
click at [296, 263] on span "Product Keywords" at bounding box center [253, 275] width 106 height 43
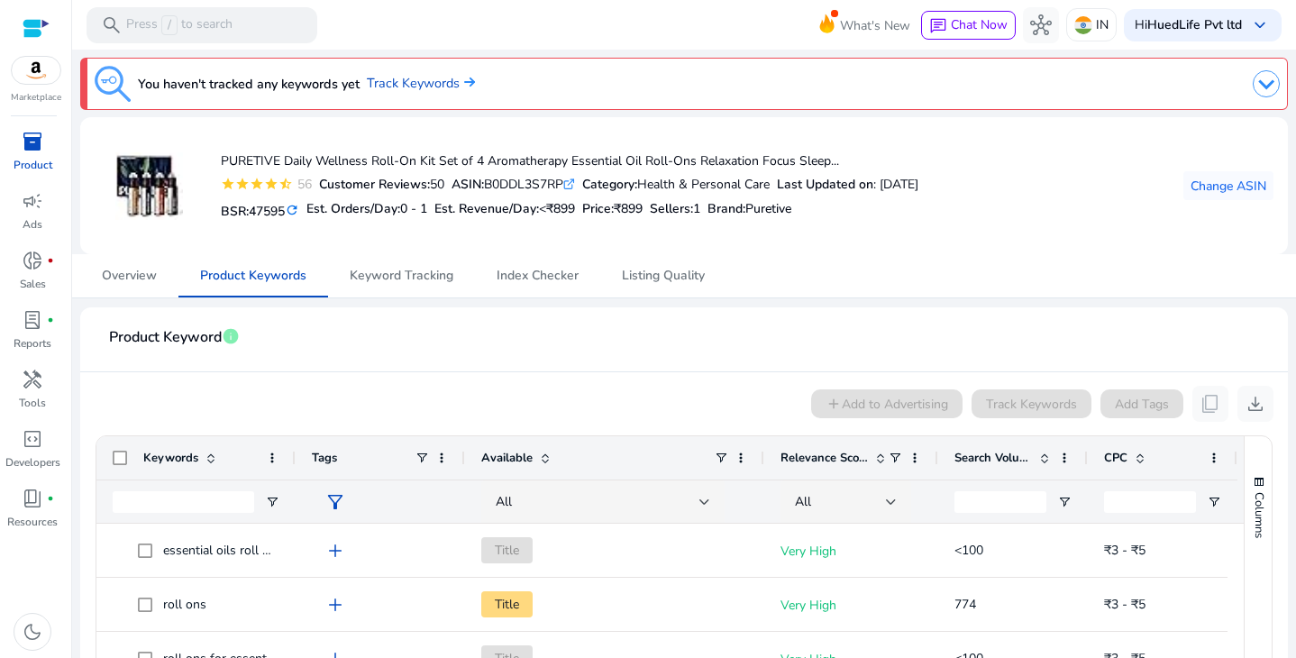
click at [299, 215] on mat-icon "refresh" at bounding box center [292, 210] width 14 height 17
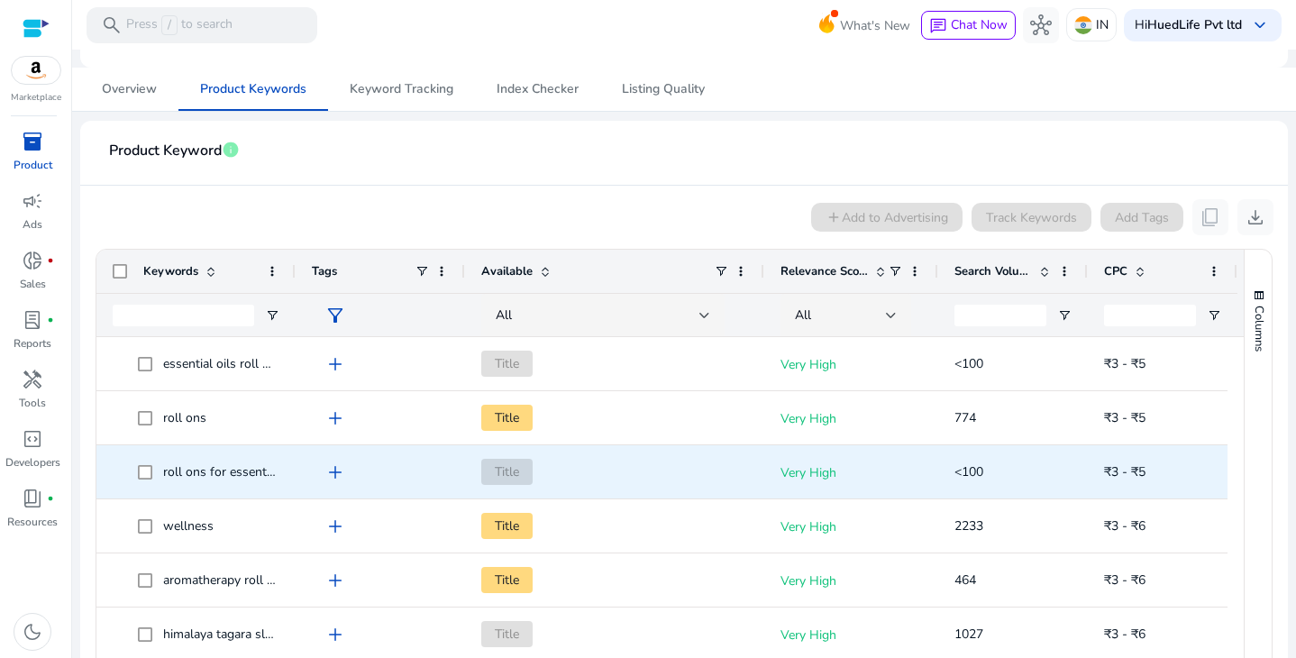
click at [606, 489] on span "Title" at bounding box center [614, 471] width 267 height 37
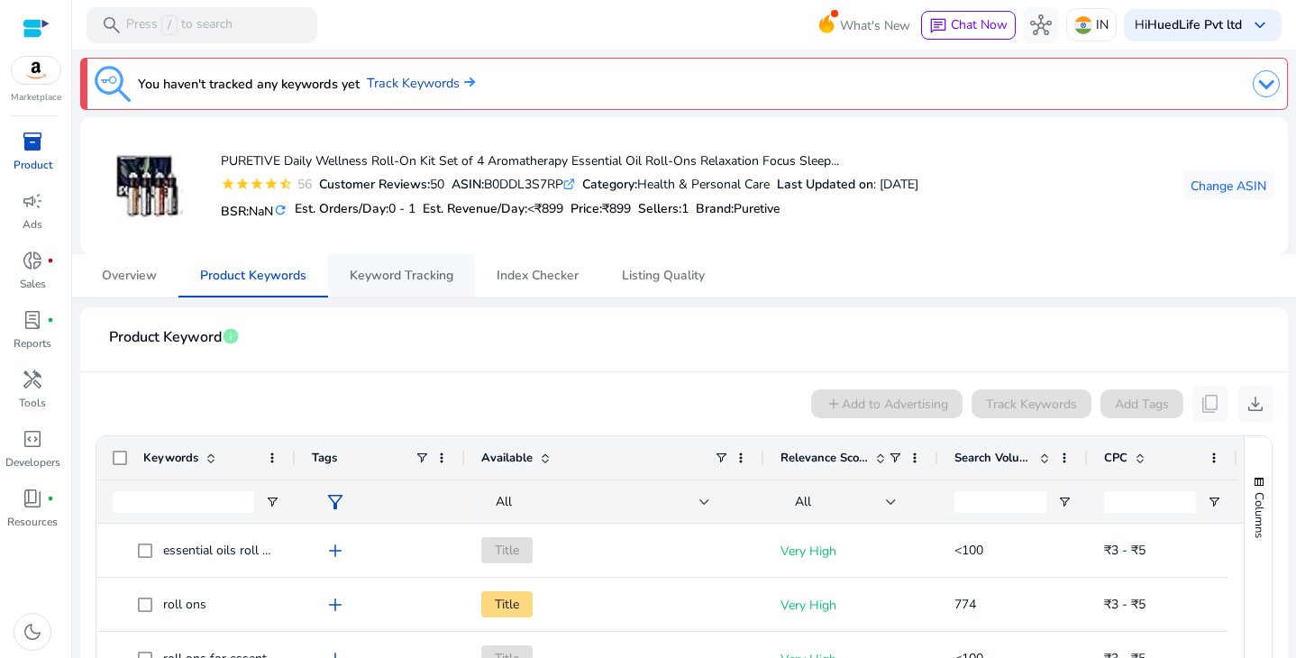
click at [399, 292] on span "Keyword Tracking" at bounding box center [402, 275] width 104 height 43
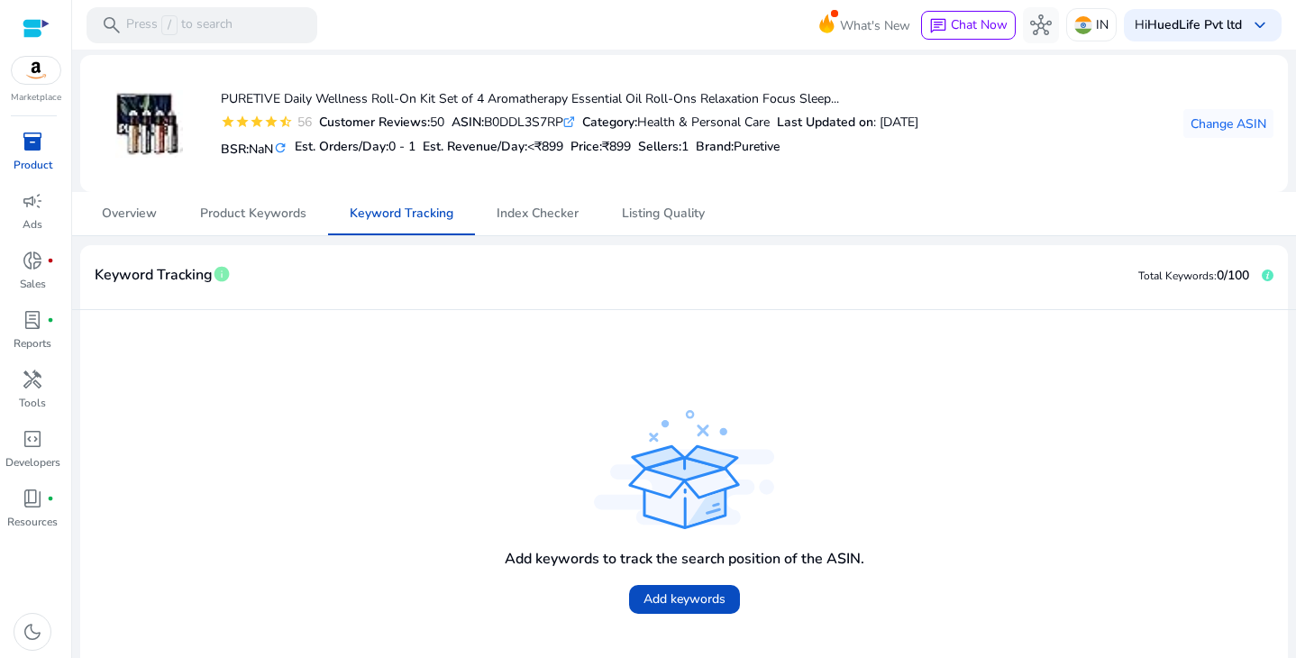
scroll to position [78, 0]
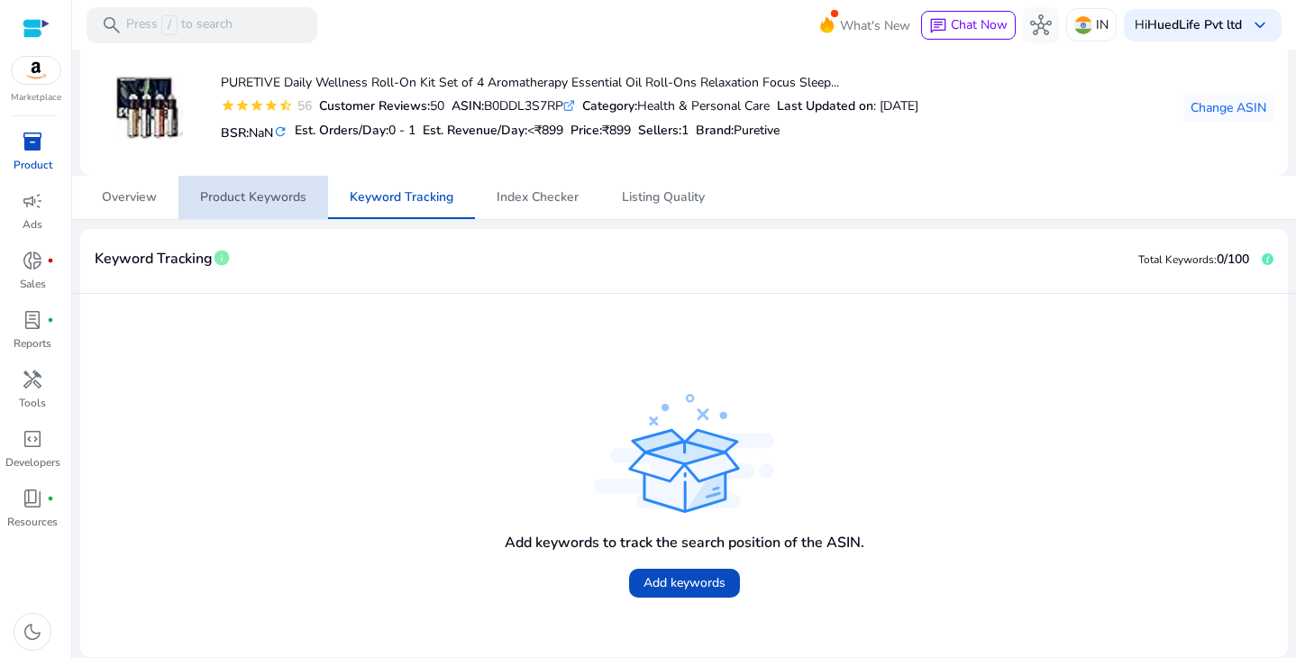
click at [266, 204] on span "Product Keywords" at bounding box center [253, 197] width 106 height 13
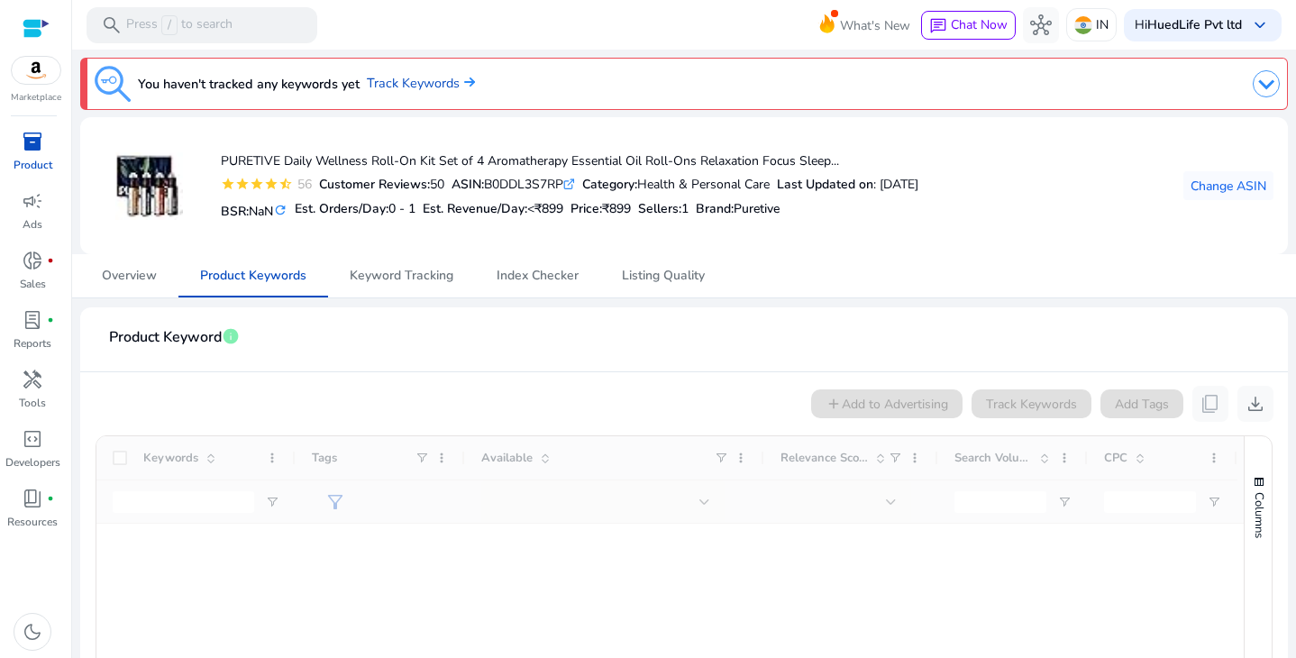
click at [160, 335] on span "Product Keyword" at bounding box center [165, 338] width 113 height 32
click at [122, 266] on span "Overview" at bounding box center [129, 275] width 55 height 43
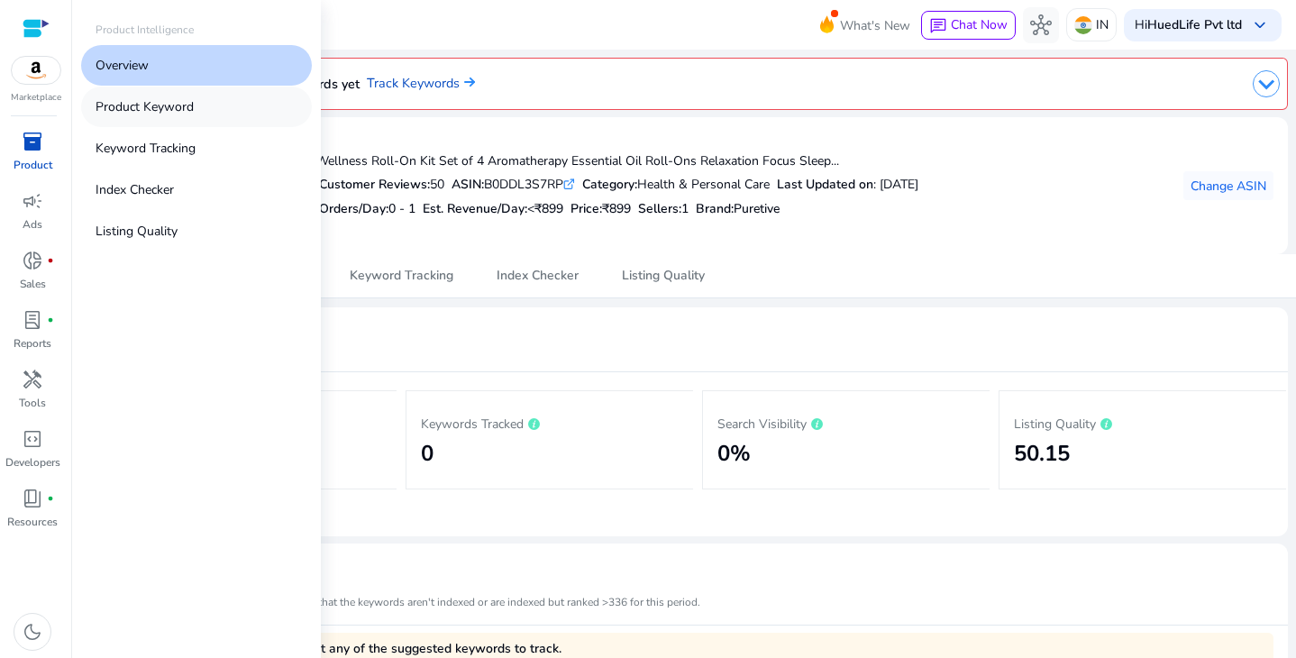
click at [202, 112] on link "Product Keyword" at bounding box center [196, 107] width 231 height 41
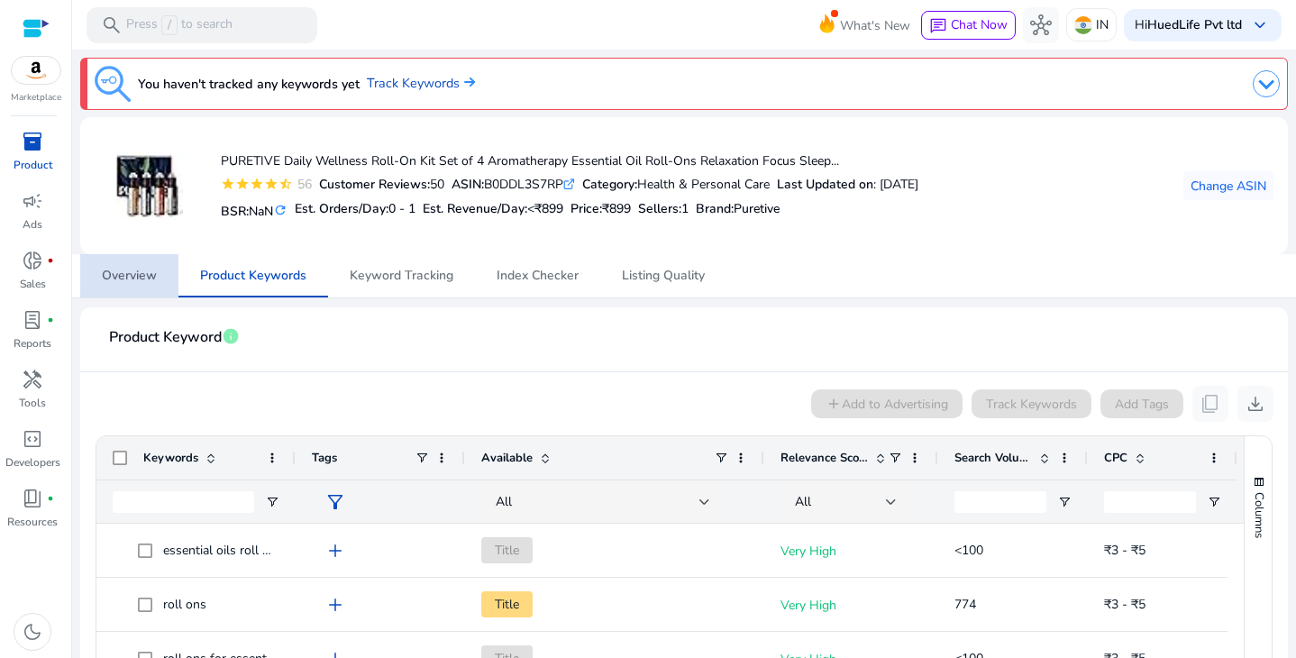
click at [153, 273] on span "Overview" at bounding box center [129, 276] width 55 height 13
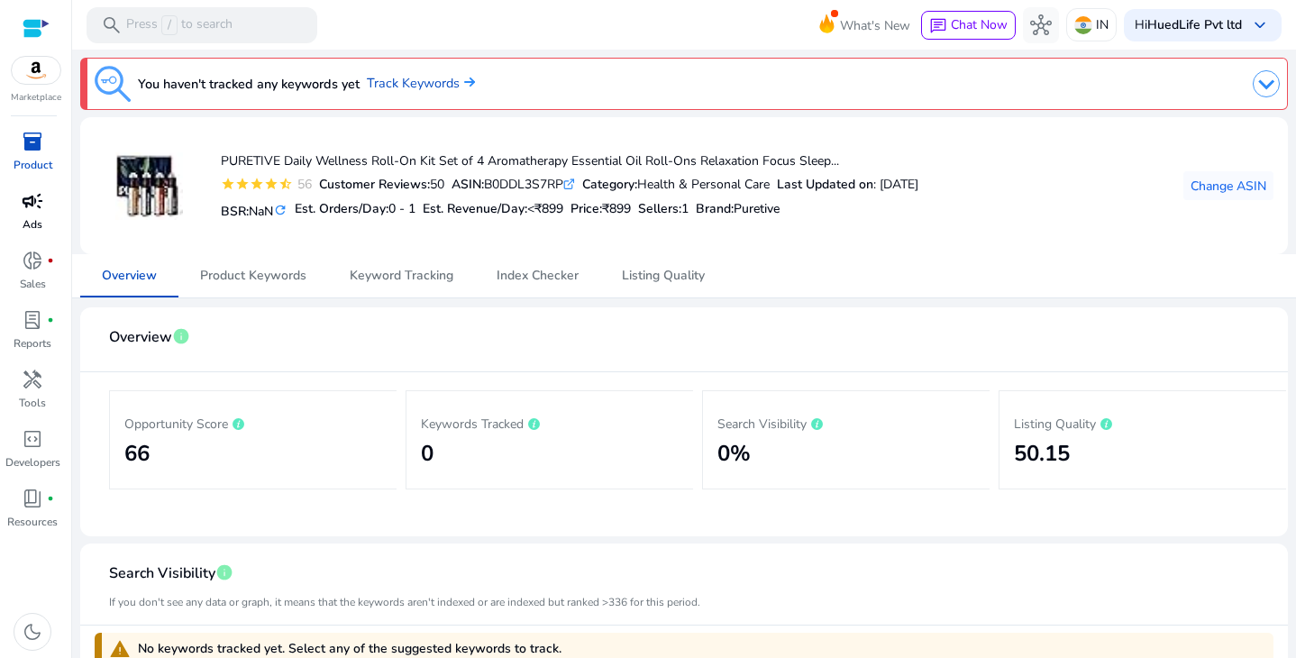
click at [36, 203] on span "campaign" at bounding box center [33, 201] width 22 height 22
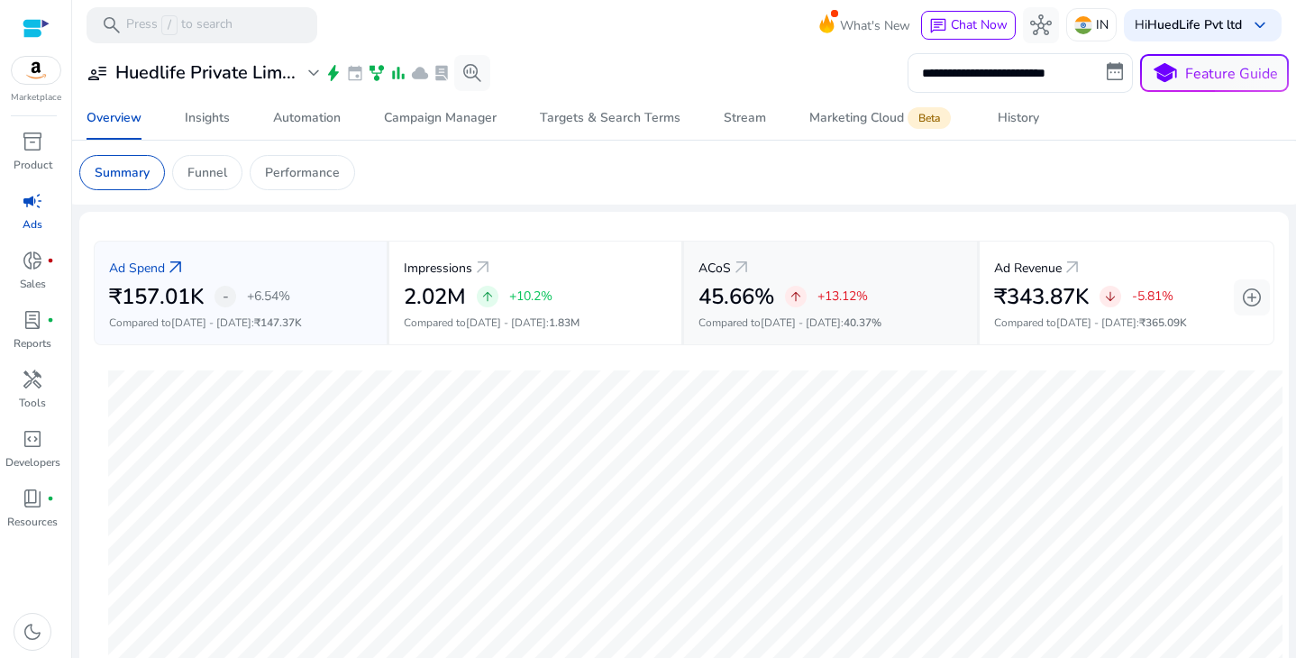
click at [731, 285] on h2 "45.66%" at bounding box center [737, 297] width 76 height 26
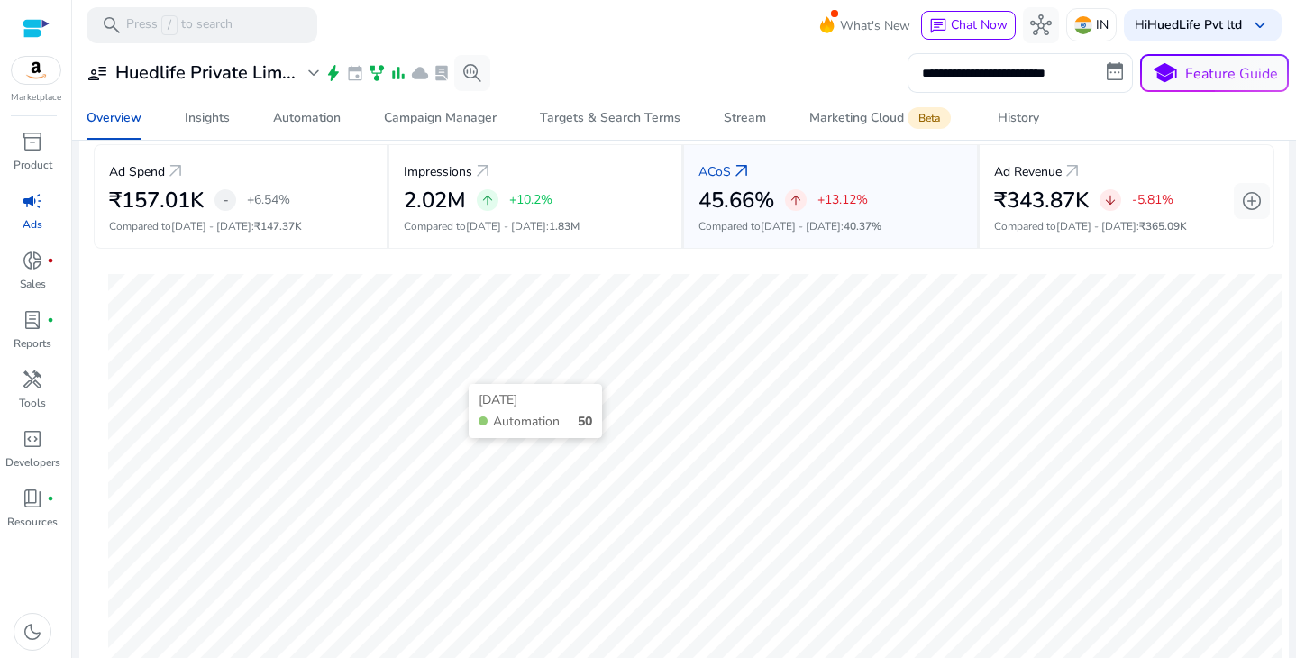
scroll to position [76, 0]
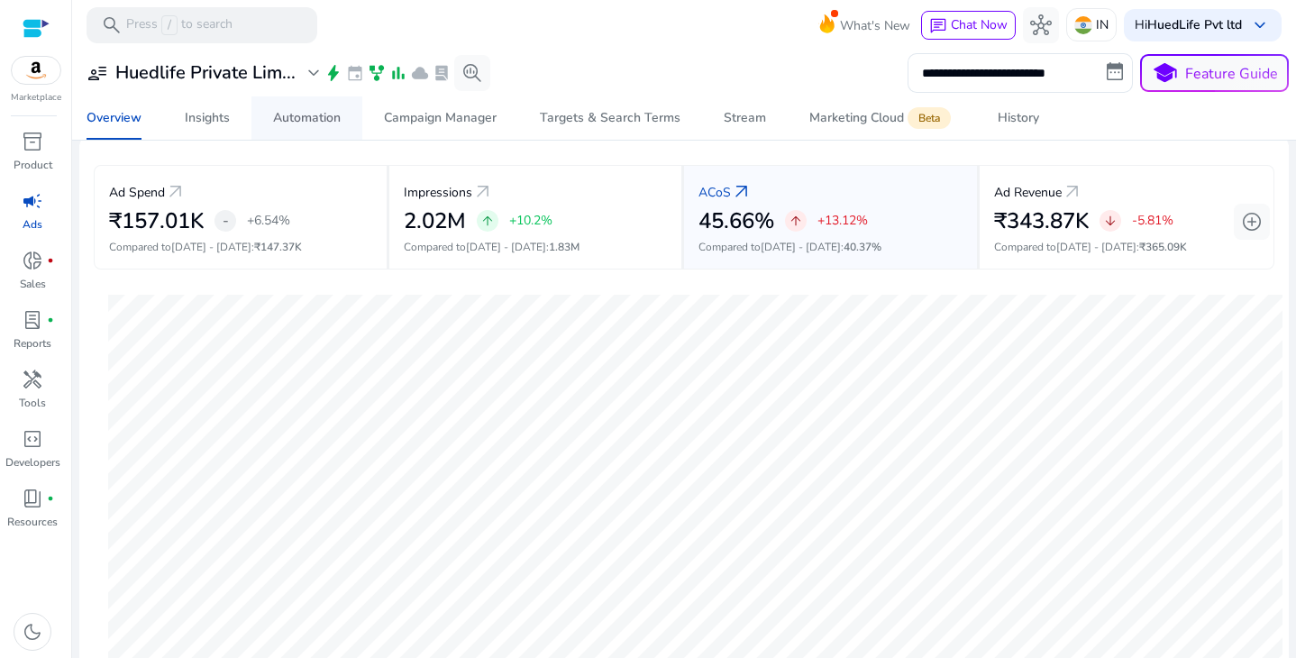
click at [276, 124] on div "Automation" at bounding box center [307, 118] width 68 height 13
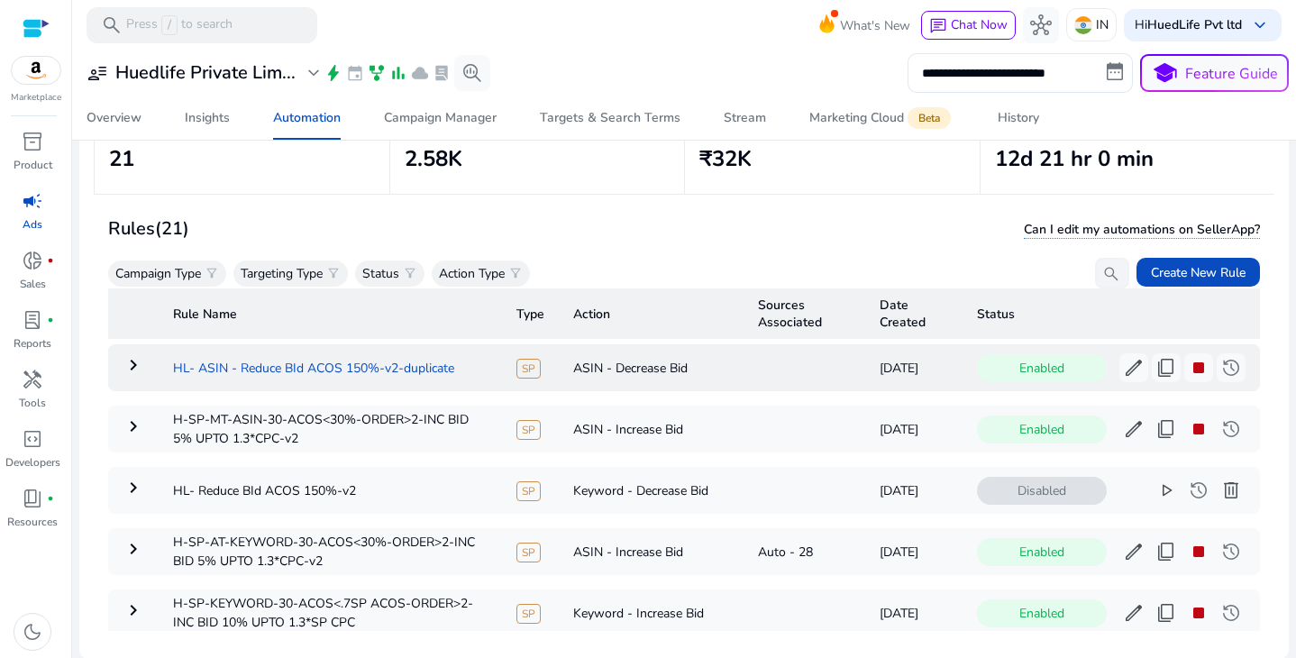
scroll to position [160, 0]
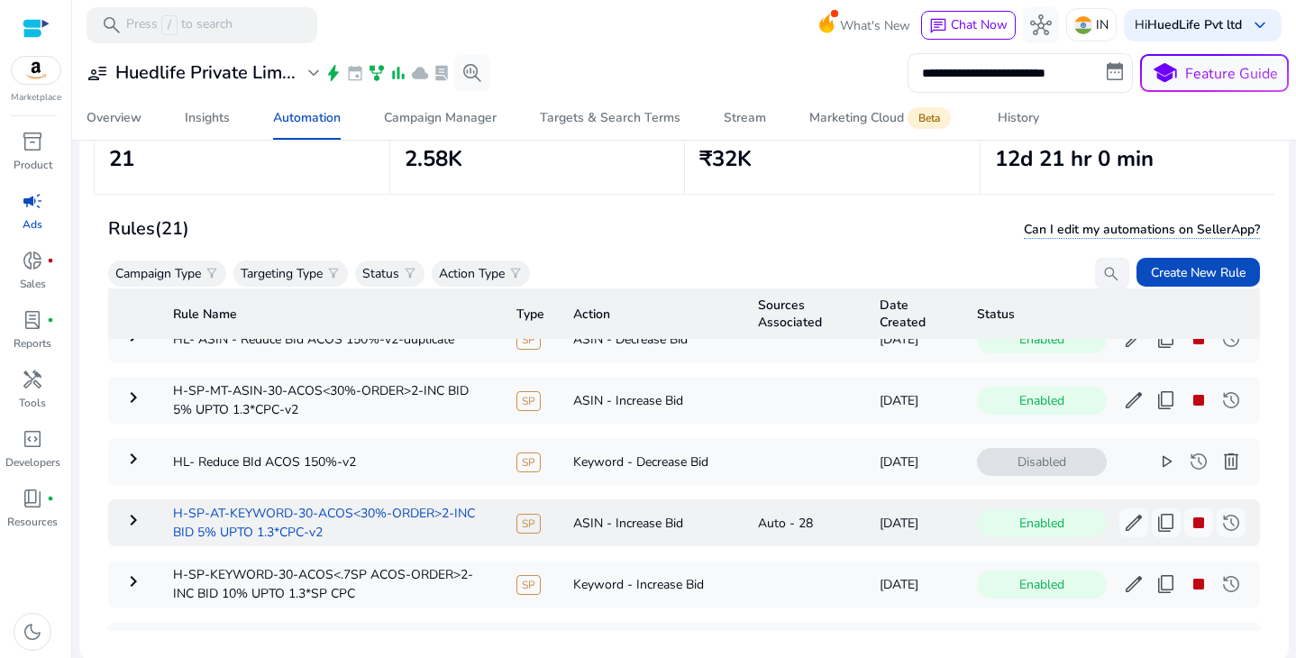
click at [348, 533] on td "H-SP-AT-KEYWORD-30-ACOS<30%-ORDER>2-INC BID 5% UPTO 1.3*CPC-v2" at bounding box center [330, 522] width 343 height 47
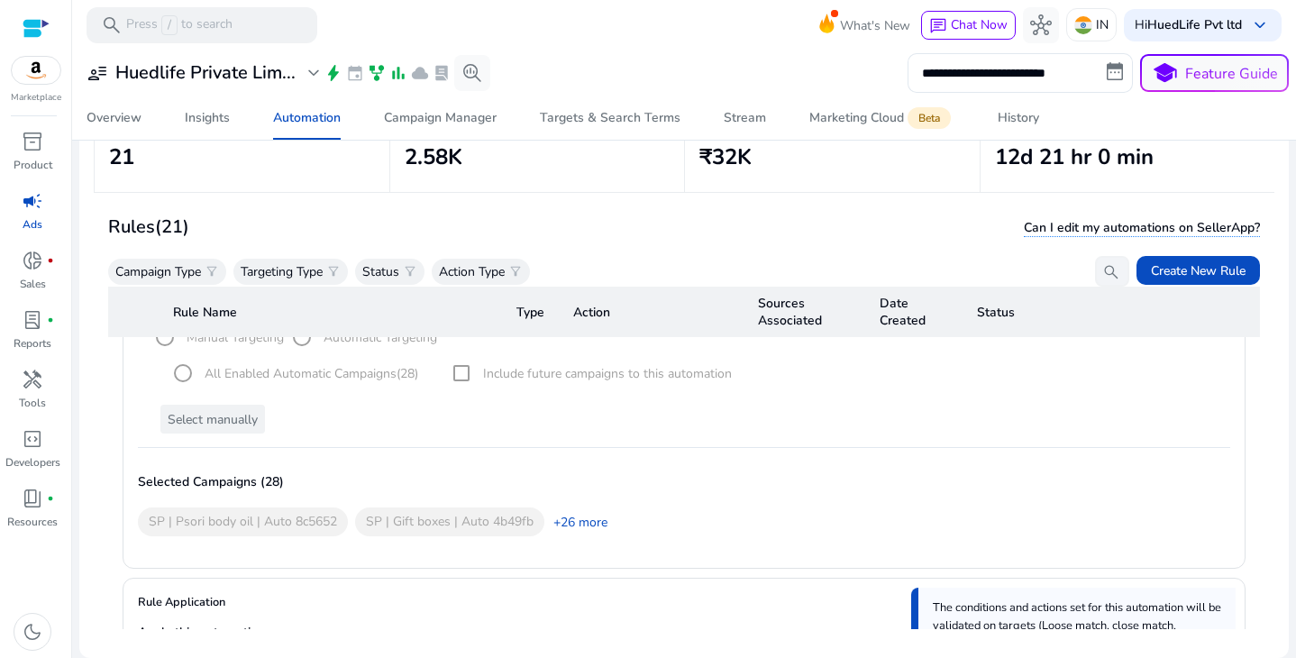
scroll to position [645, 0]
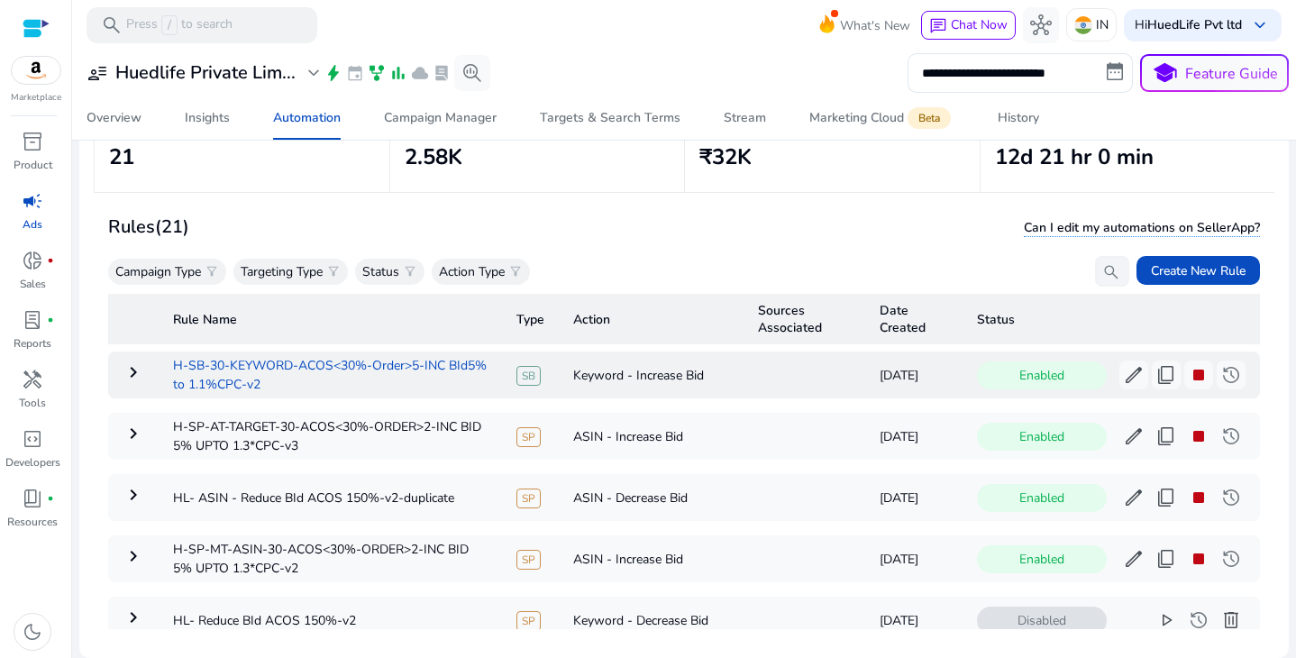
click at [463, 374] on td "H-SB-30-KEYWORD-ACOS<30%-Order>5-INC BId5% to 1.1%CPC-v2" at bounding box center [330, 375] width 343 height 47
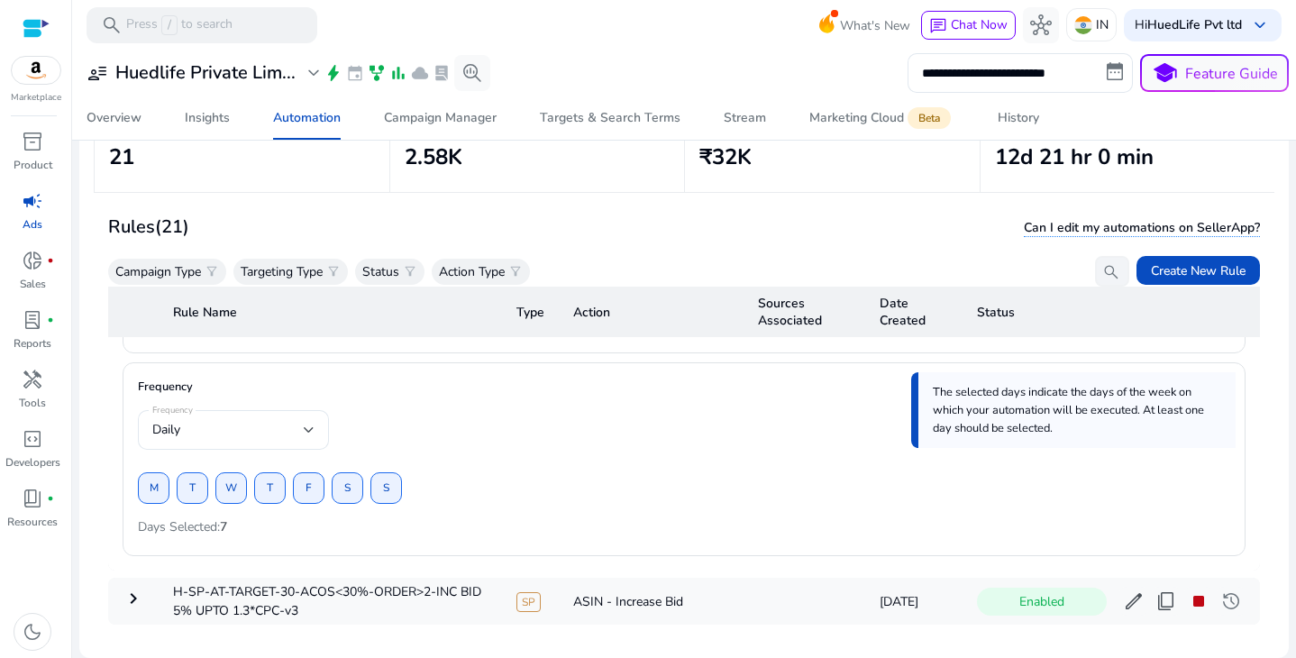
scroll to position [1911, 0]
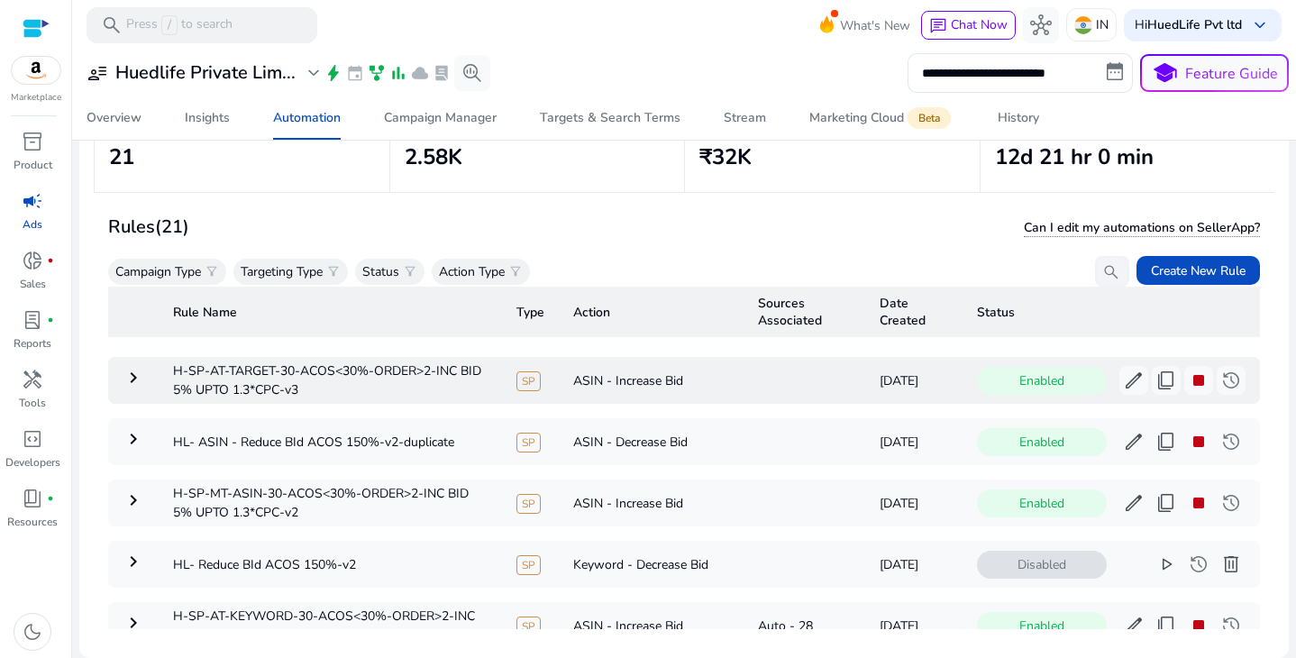
click at [131, 376] on mat-icon "keyboard_arrow_right" at bounding box center [134, 378] width 22 height 22
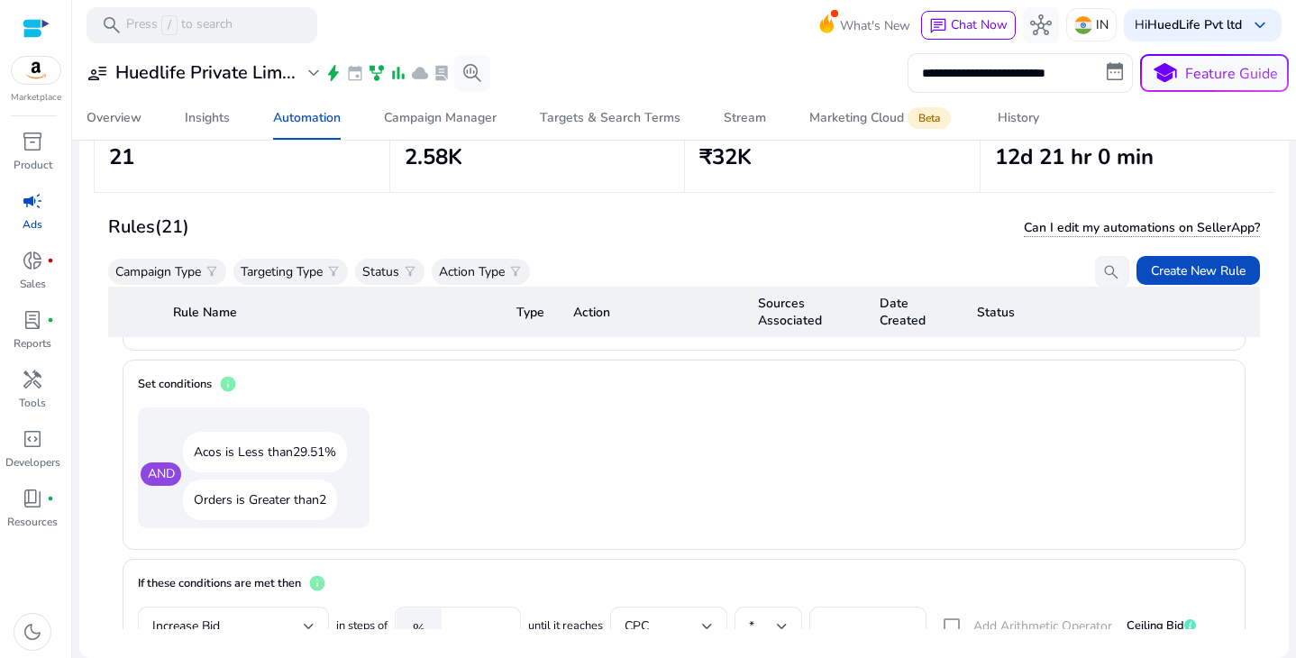
scroll to position [1026, 0]
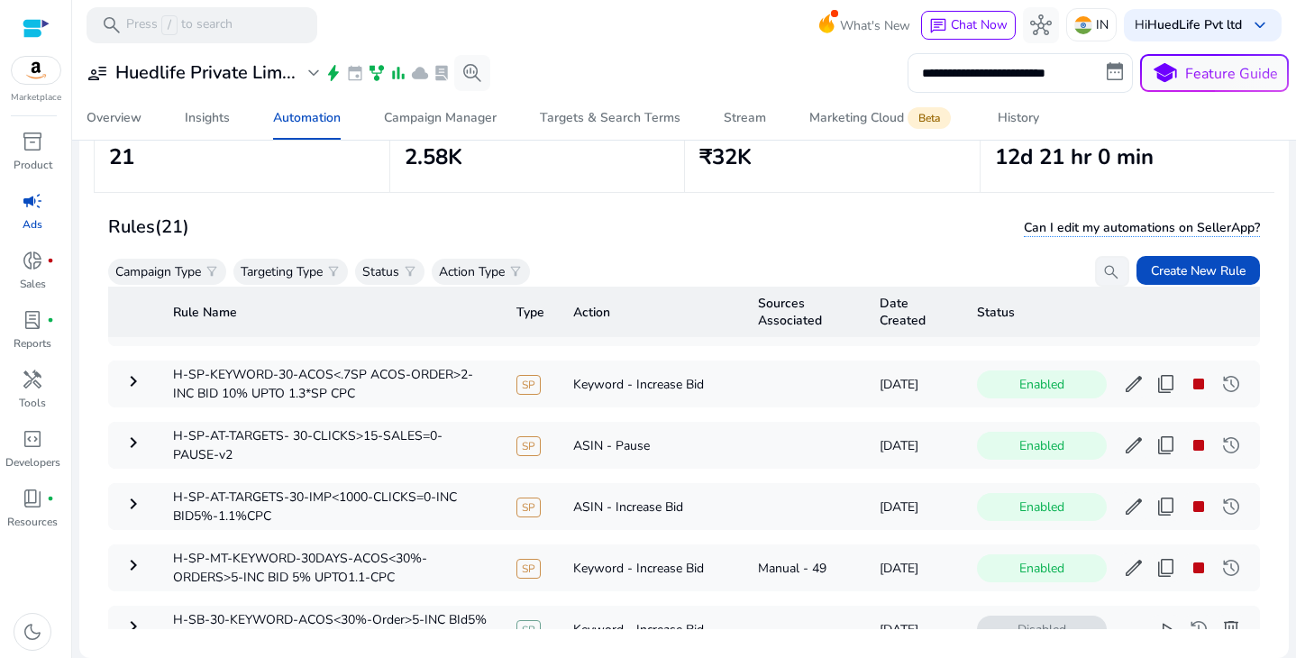
scroll to position [2197, 0]
click at [374, 513] on td "H-SP-AT-TARGETS-30-IMP<1000-CLICKS=0-INC BID5%-1.1%CPC" at bounding box center [330, 505] width 343 height 47
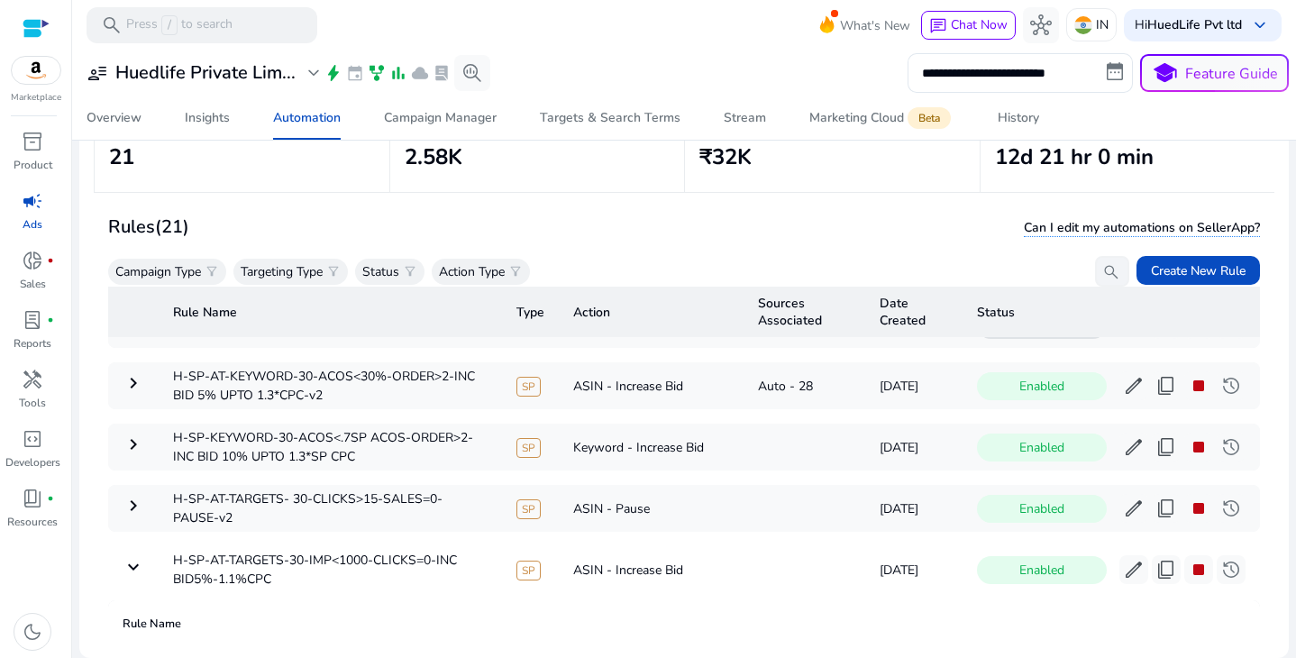
scroll to position [295, 0]
